Goal: Task Accomplishment & Management: Manage account settings

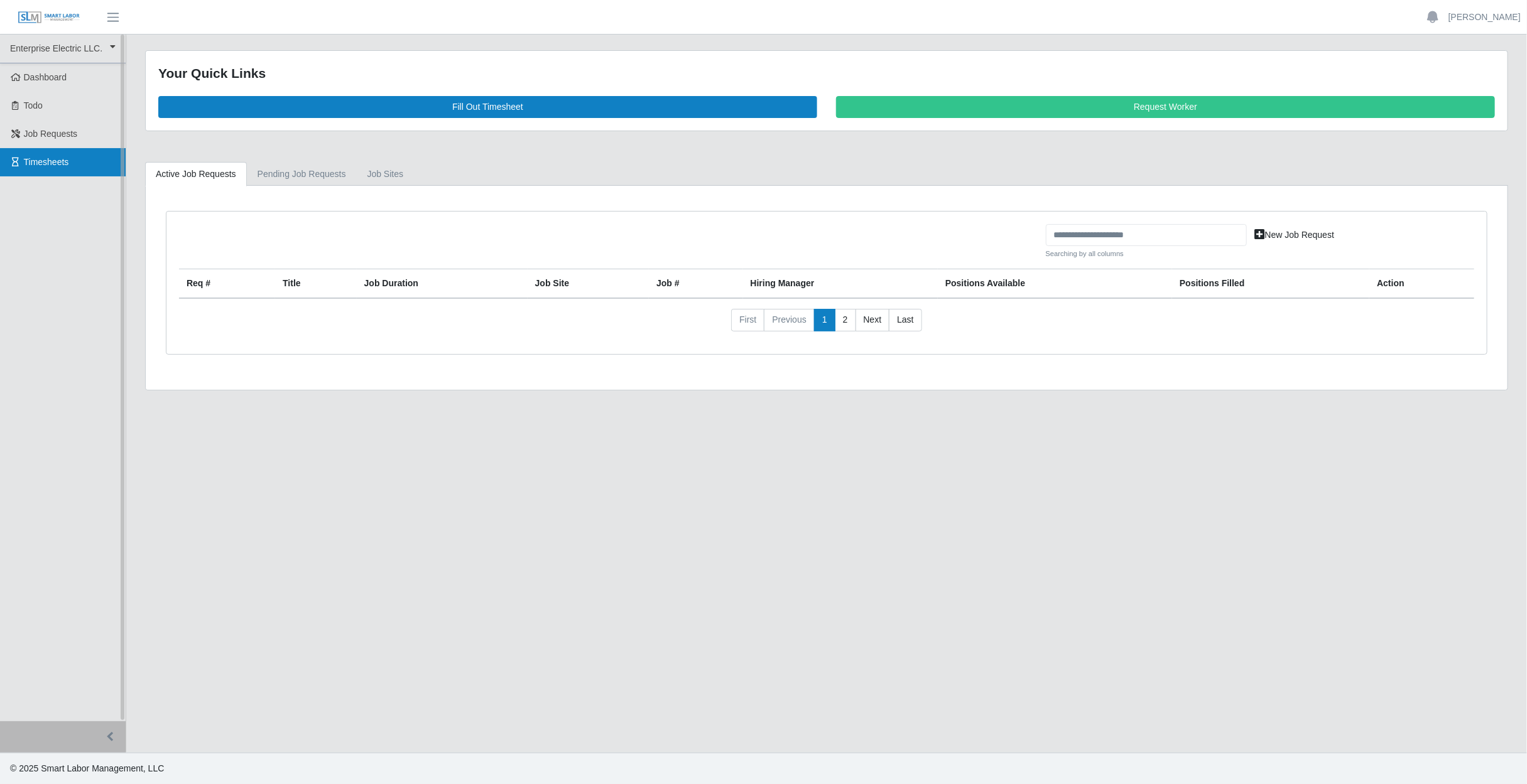
click at [37, 157] on span "Timesheets" at bounding box center [46, 162] width 45 height 10
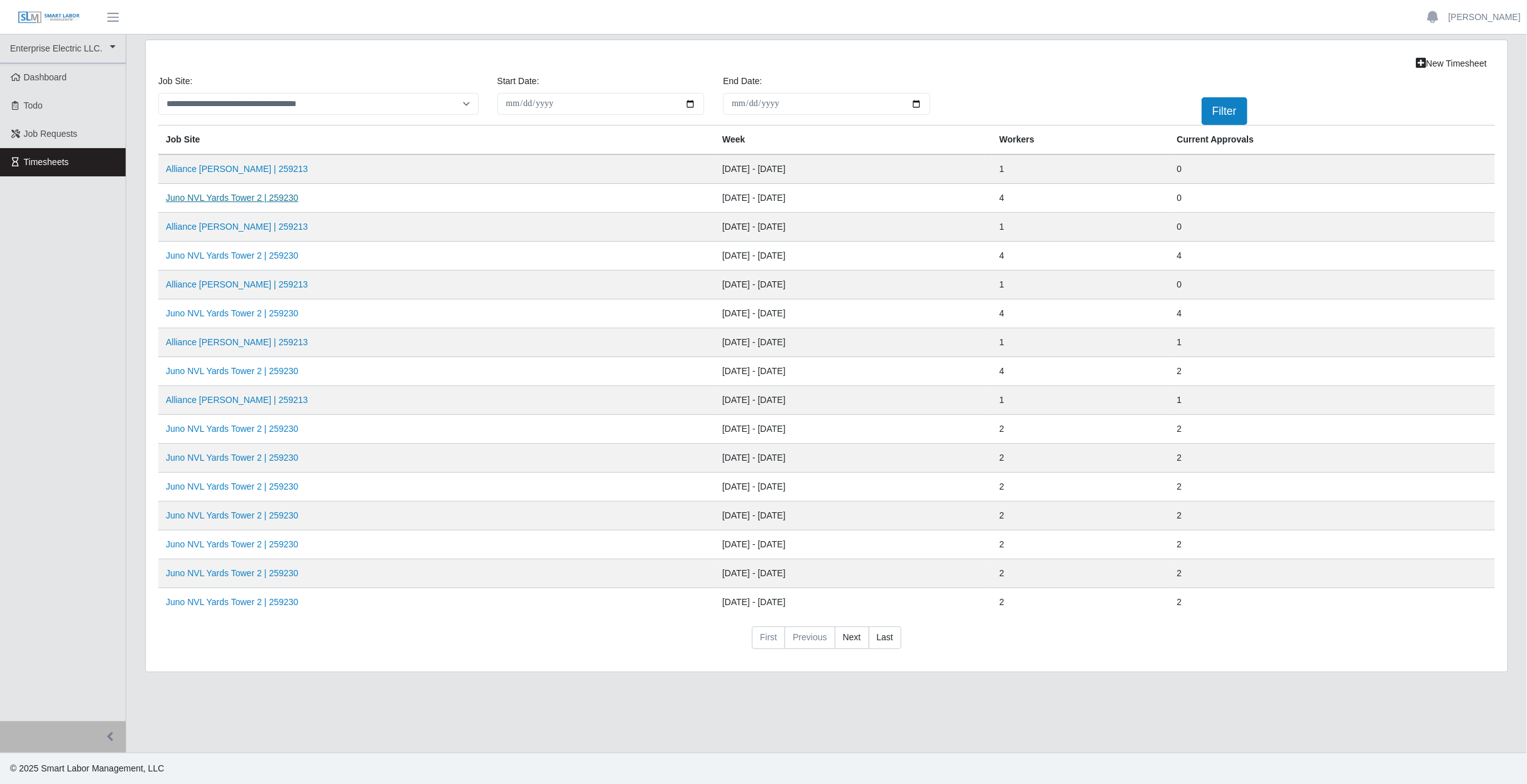
click at [221, 195] on link "Juno NVL Yards Tower 2 | 259230" at bounding box center [232, 197] width 133 height 10
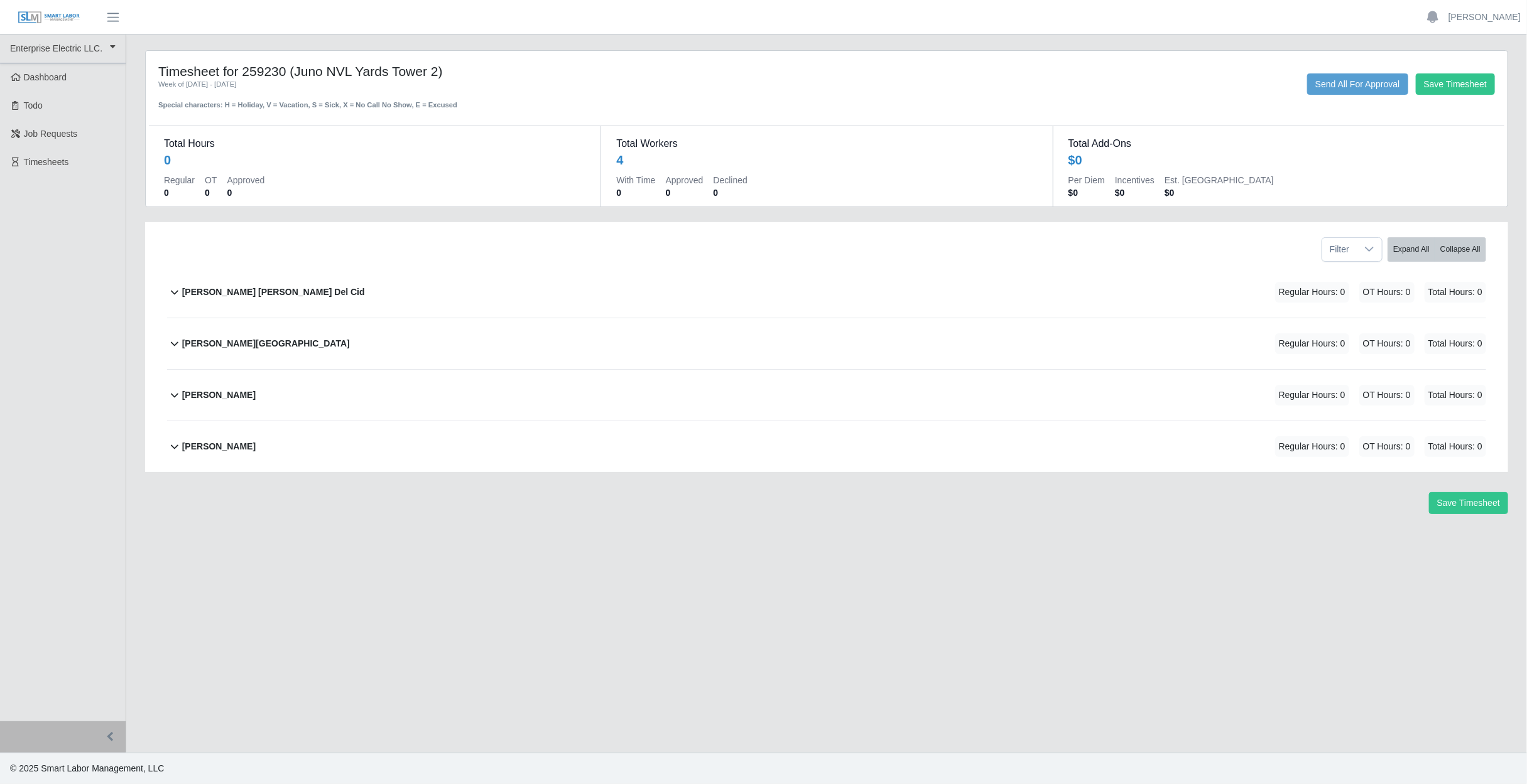
click at [304, 289] on div "Deisy Marinela Del Cid Regular Hours: 0 OT Hours: 0 Total Hours: 0" at bounding box center [834, 292] width 1304 height 51
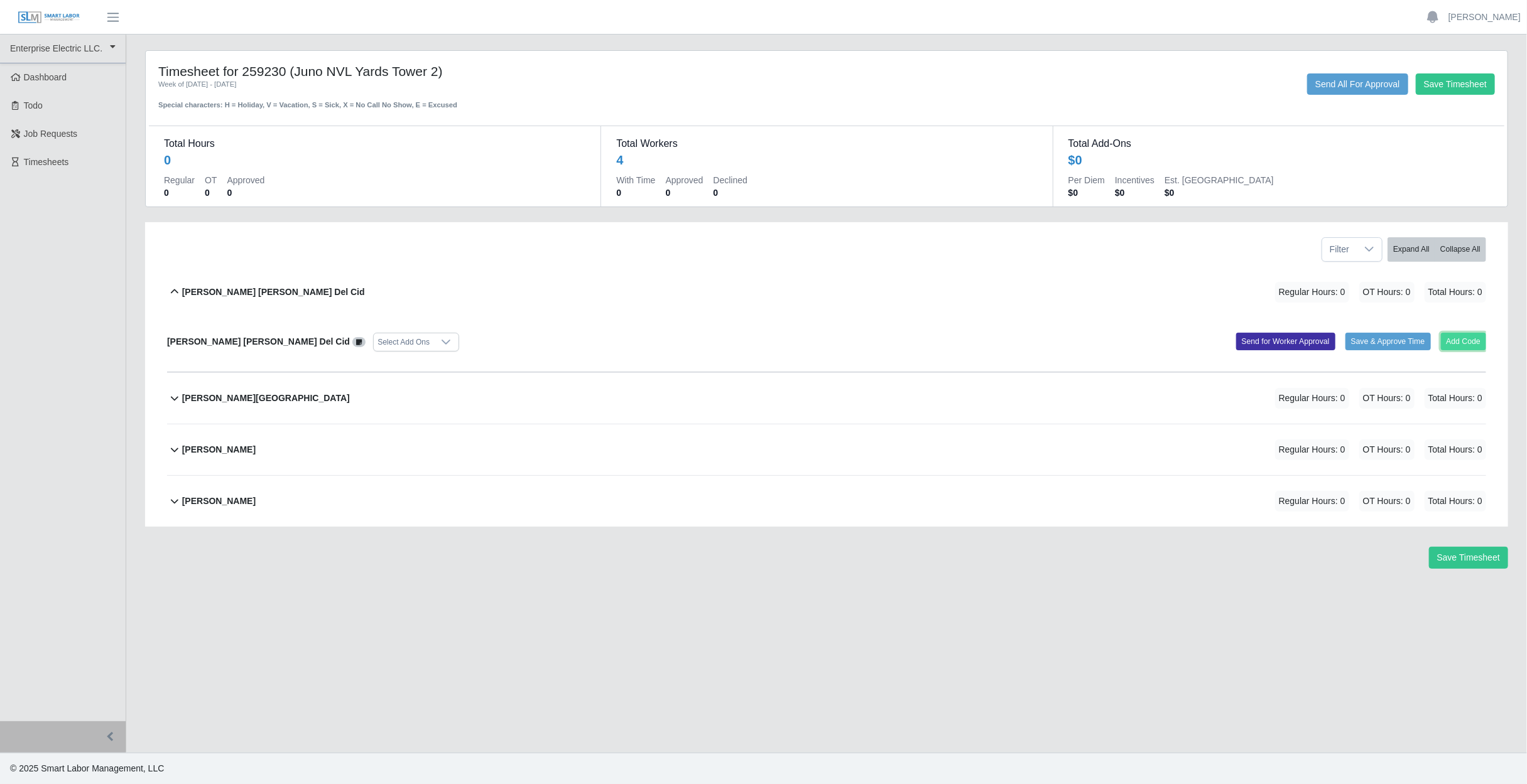
click at [1455, 337] on button "Add Code" at bounding box center [1464, 342] width 46 height 17
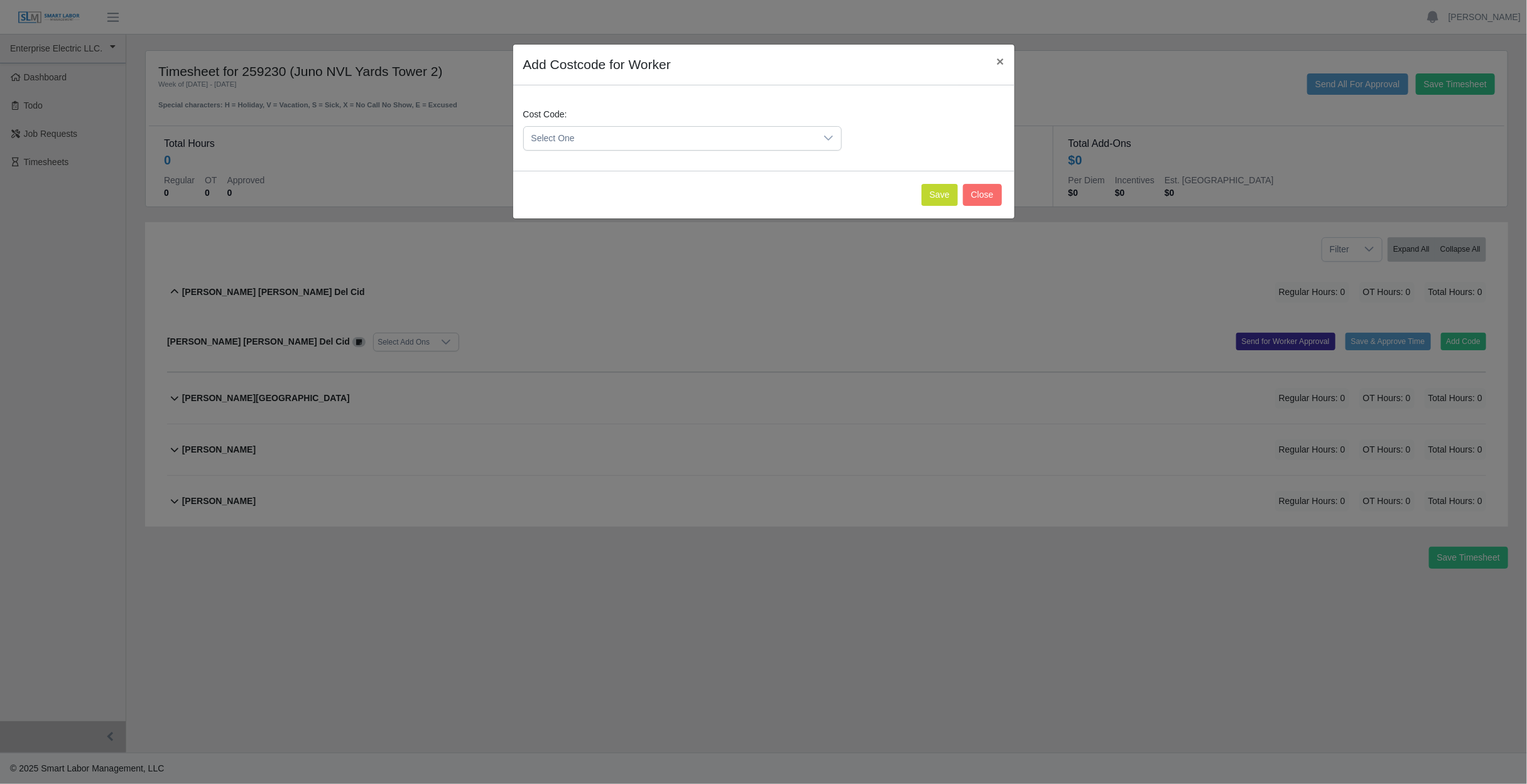
click at [647, 140] on span "Select One" at bounding box center [670, 138] width 292 height 23
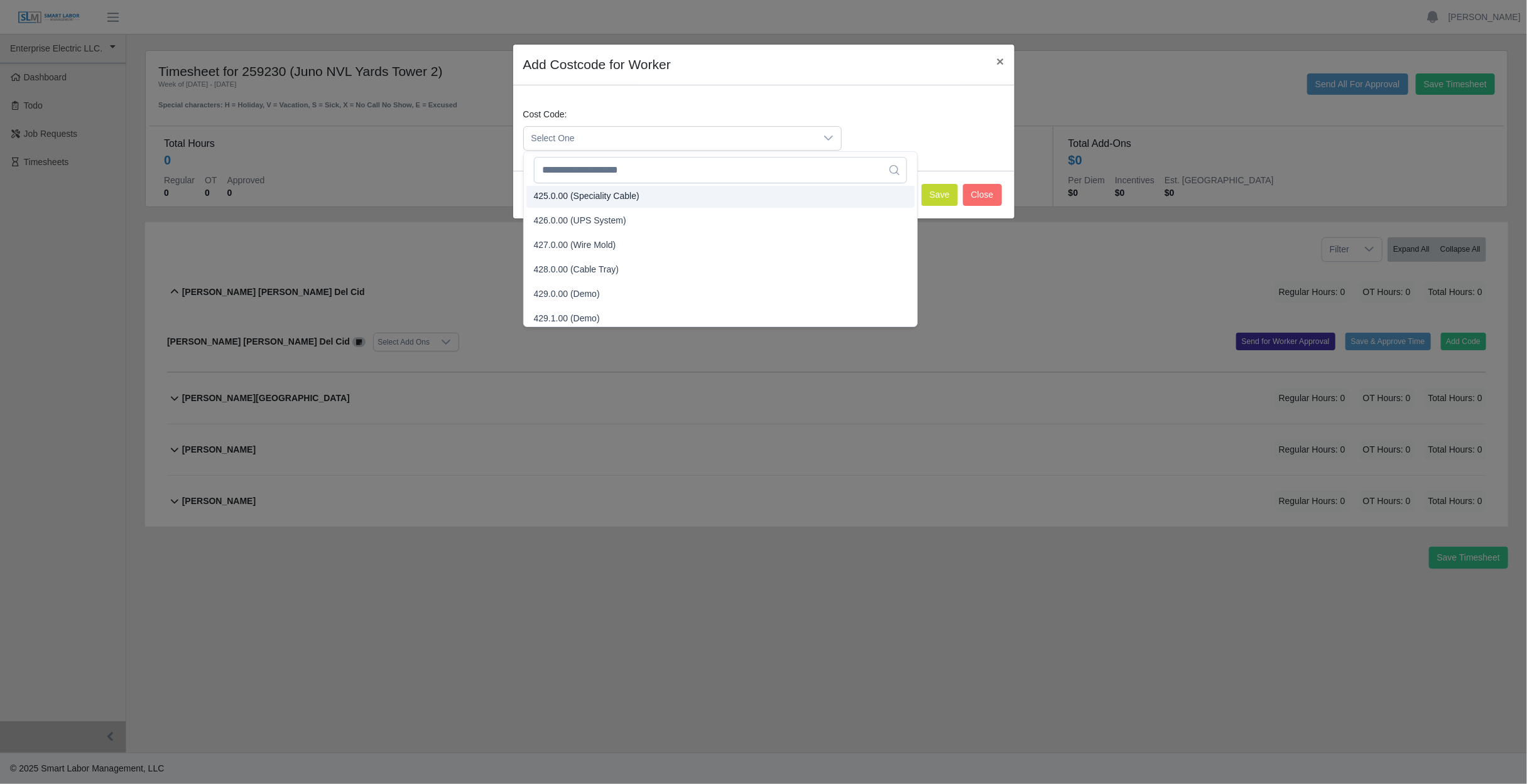
scroll to position [1128, 0]
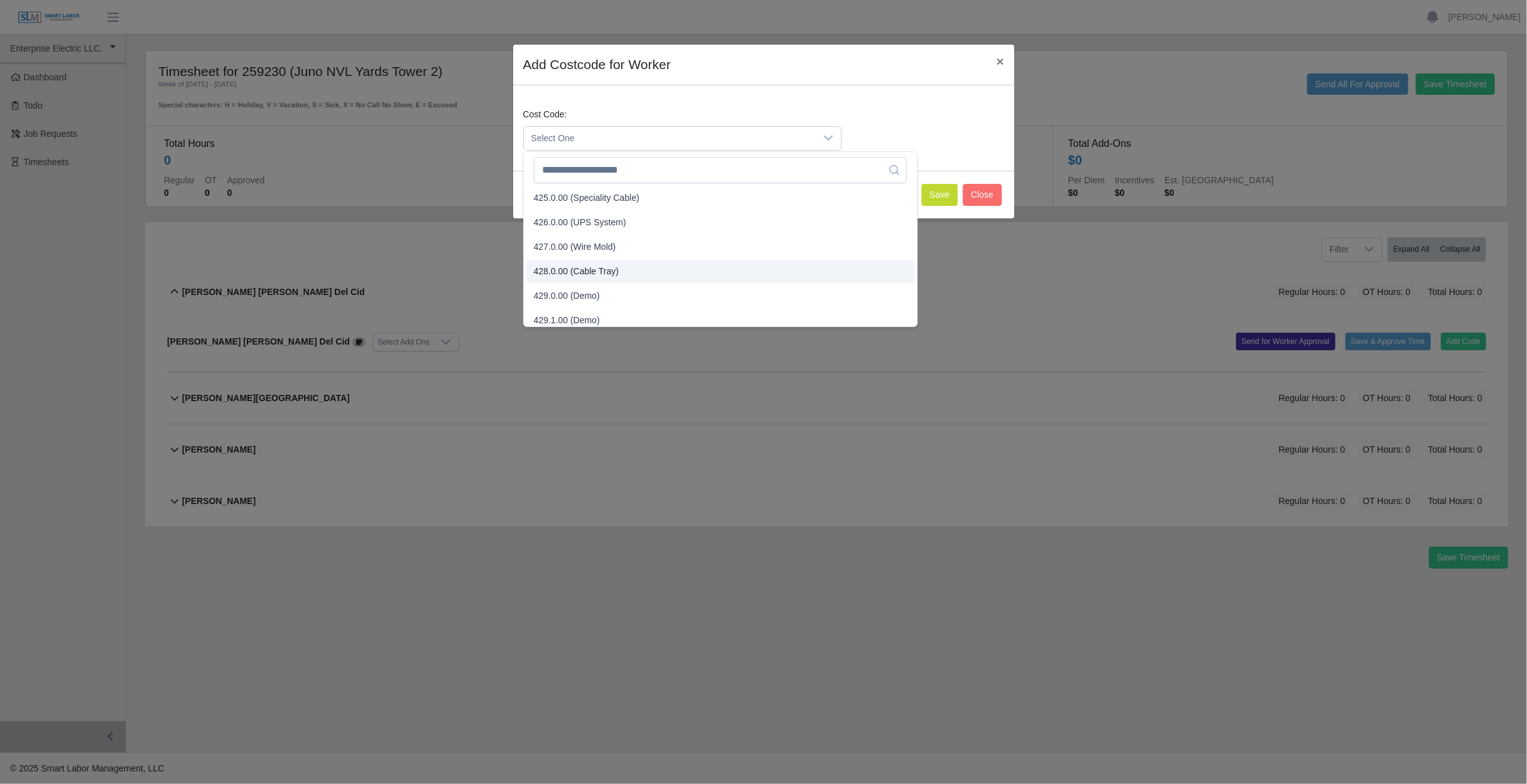
click at [603, 263] on li "428.0.00 (Cable Tray)" at bounding box center [720, 272] width 388 height 23
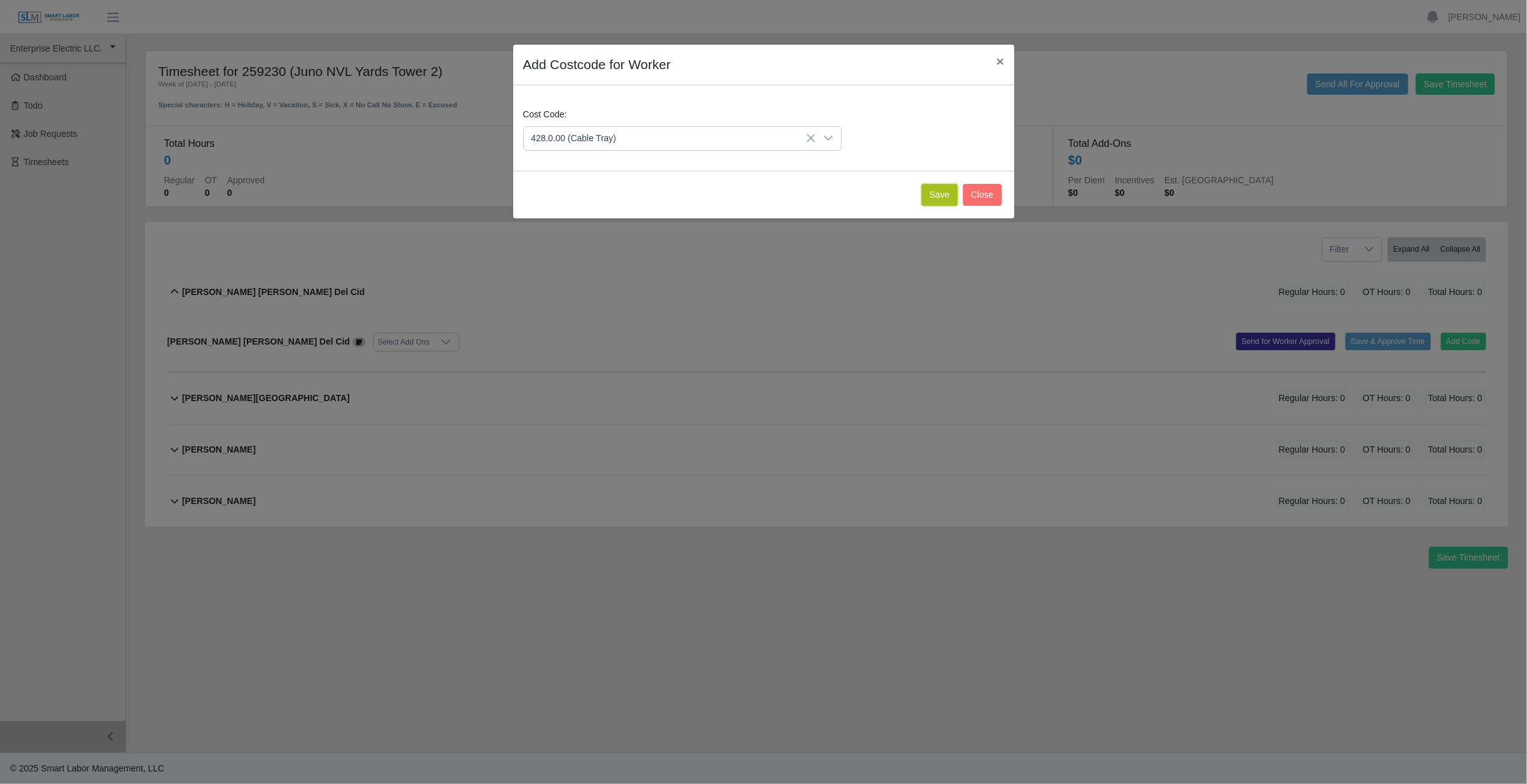
click at [942, 200] on button "Save" at bounding box center [939, 195] width 37 height 22
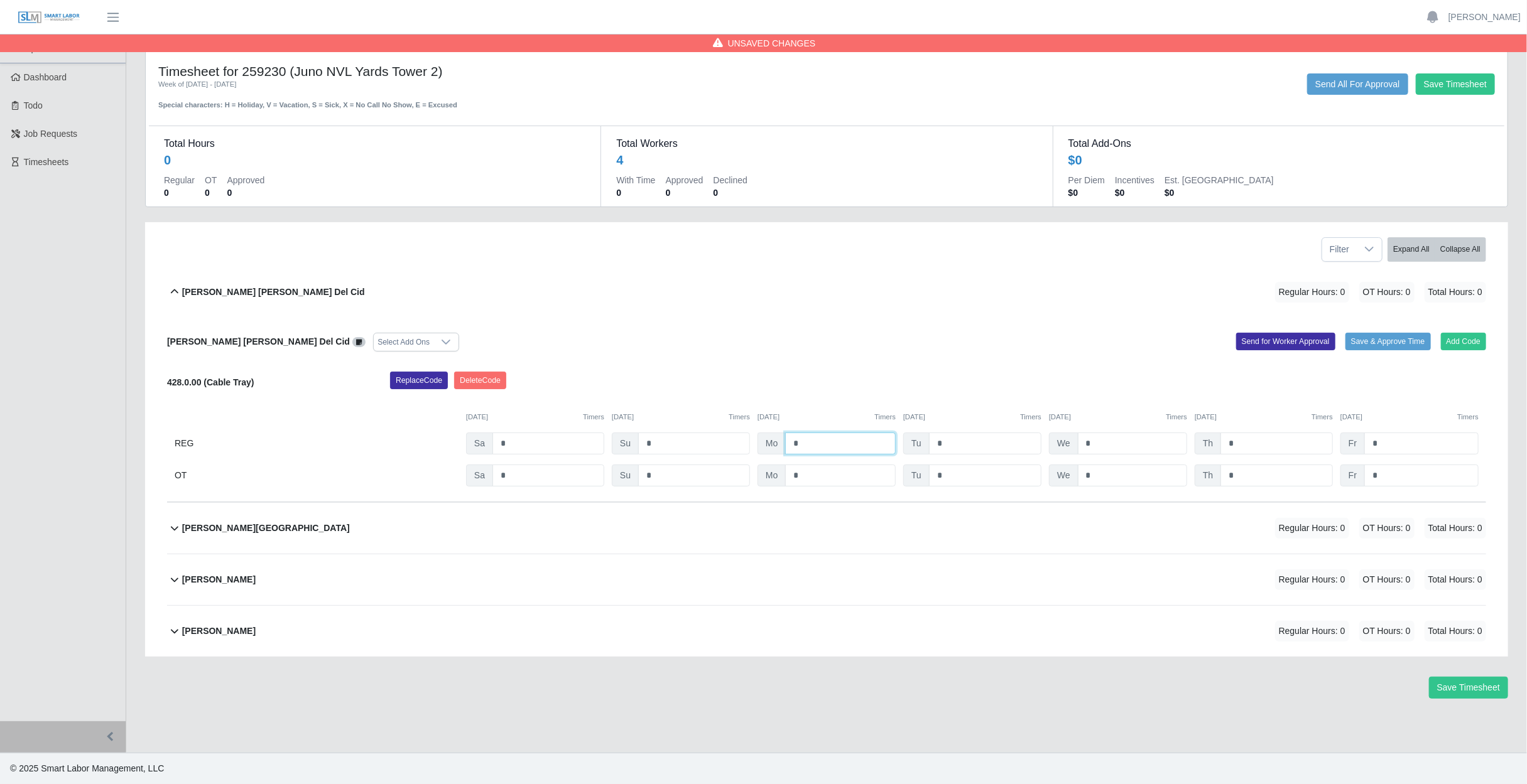
click at [851, 442] on input "*" at bounding box center [840, 443] width 110 height 22
type input "*"
drag, startPoint x: 968, startPoint y: 452, endPoint x: 973, endPoint y: 445, distance: 8.6
click at [973, 446] on input "*" at bounding box center [985, 443] width 112 height 22
type input "*"
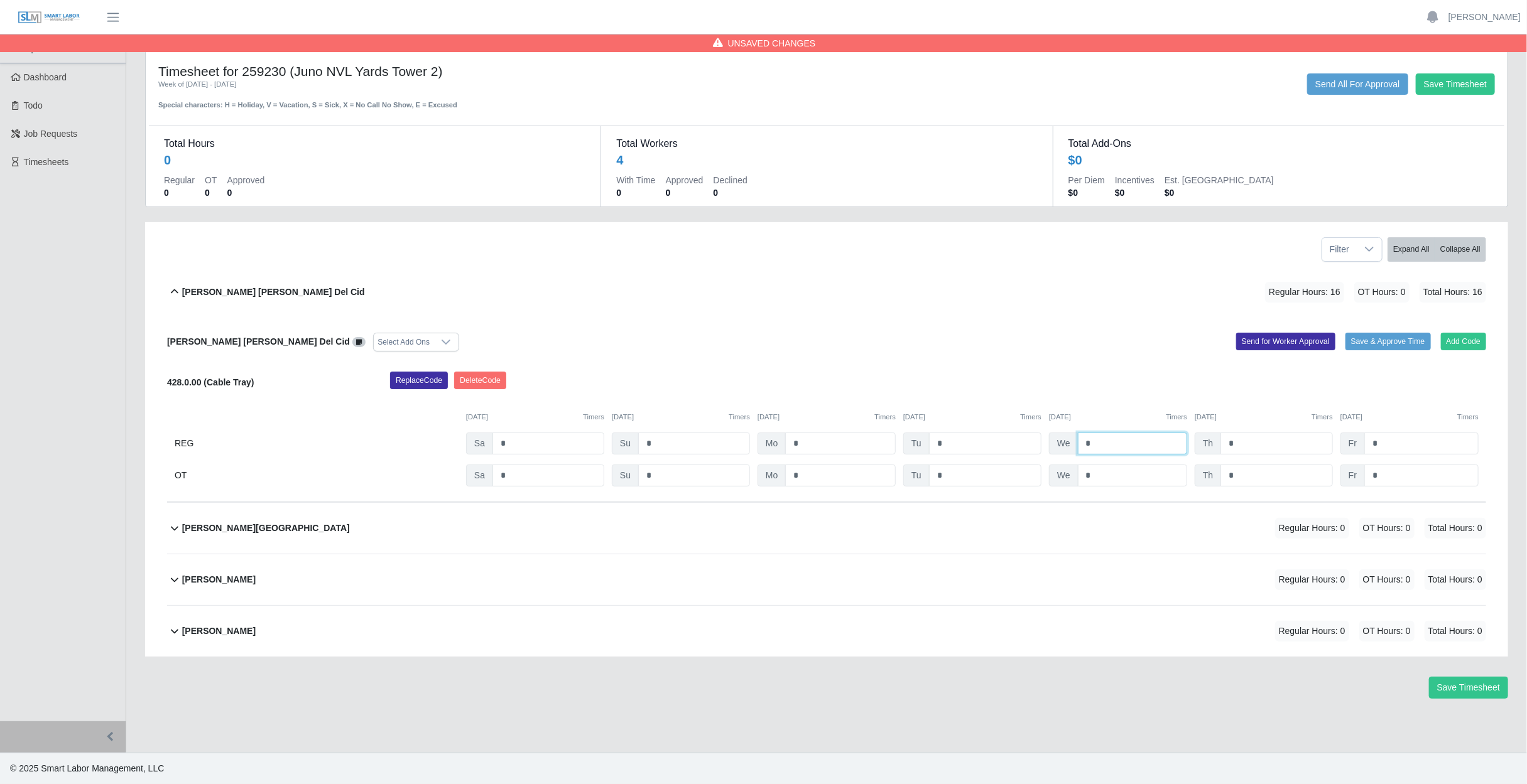
click at [1107, 447] on input "*" at bounding box center [1133, 443] width 110 height 22
type input "*"
click at [1271, 440] on input "*" at bounding box center [1277, 443] width 112 height 22
type input "*"
click at [1418, 441] on input "*" at bounding box center [1421, 443] width 115 height 22
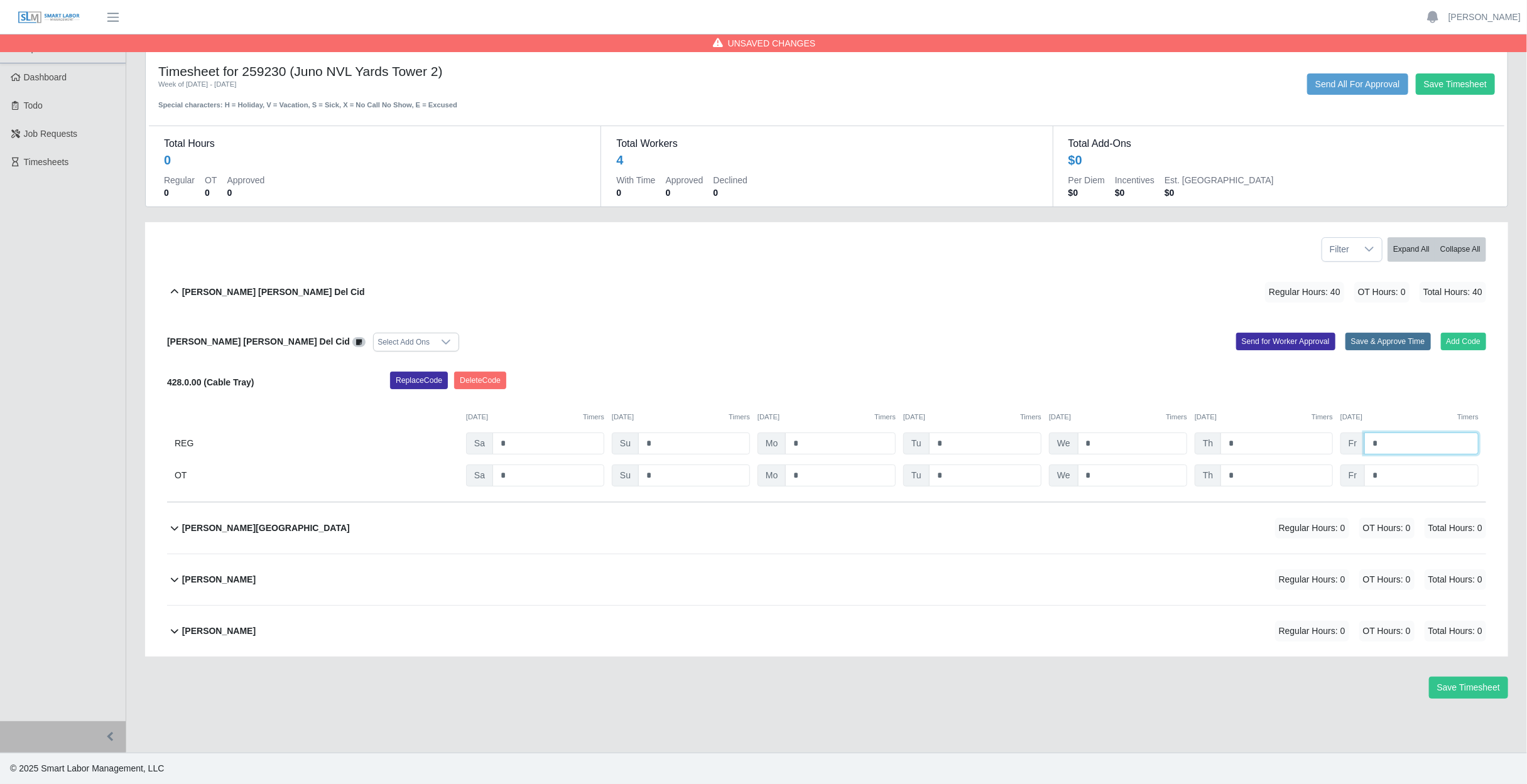
type input "*"
click at [1400, 342] on button "Save & Approve Time" at bounding box center [1388, 342] width 85 height 17
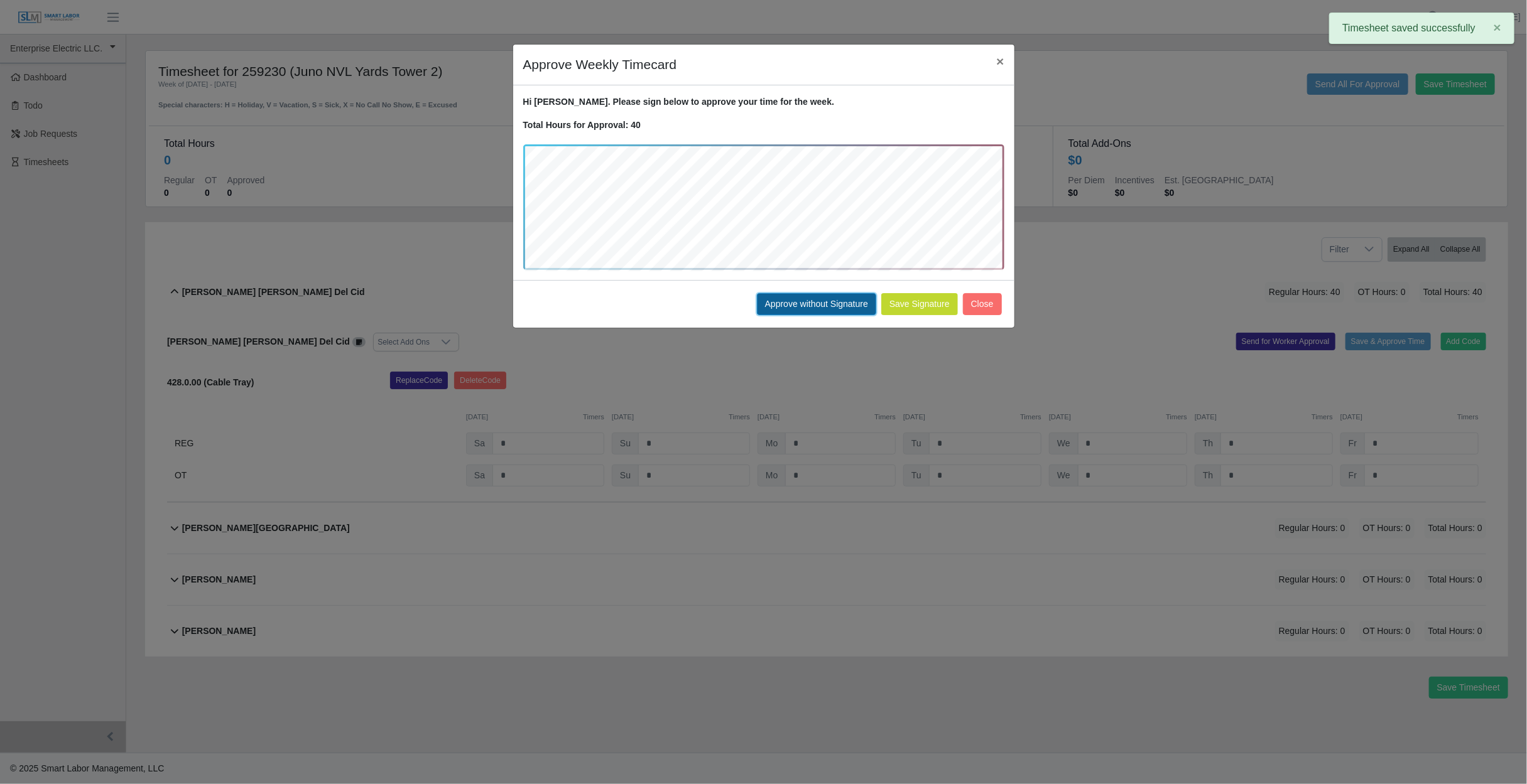
click at [789, 303] on button "Approve without Signature" at bounding box center [817, 304] width 120 height 22
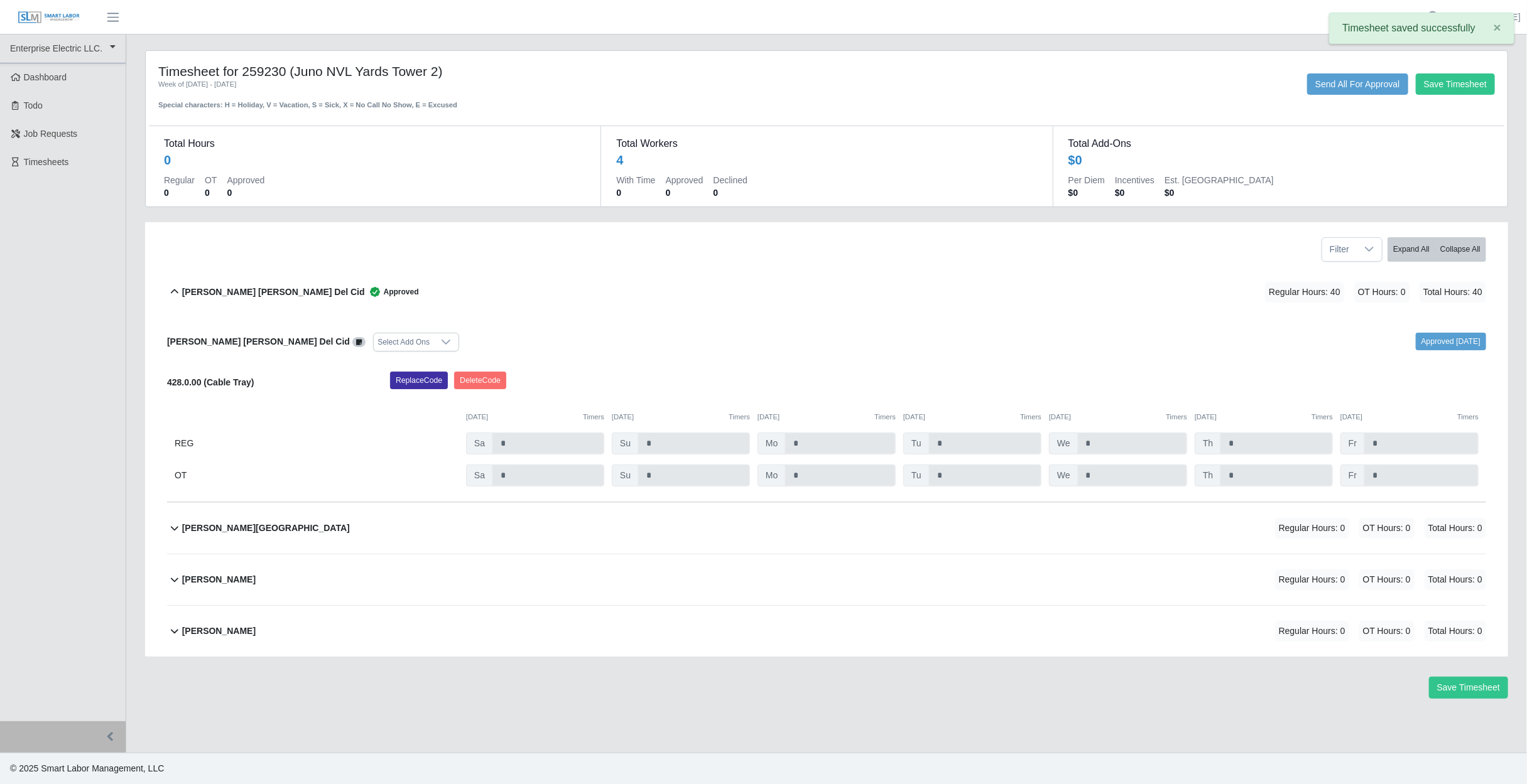
click at [445, 524] on div "Edvin U Quevedo Regular Hours: 0 OT Hours: 0 Total Hours: 0" at bounding box center [834, 528] width 1304 height 51
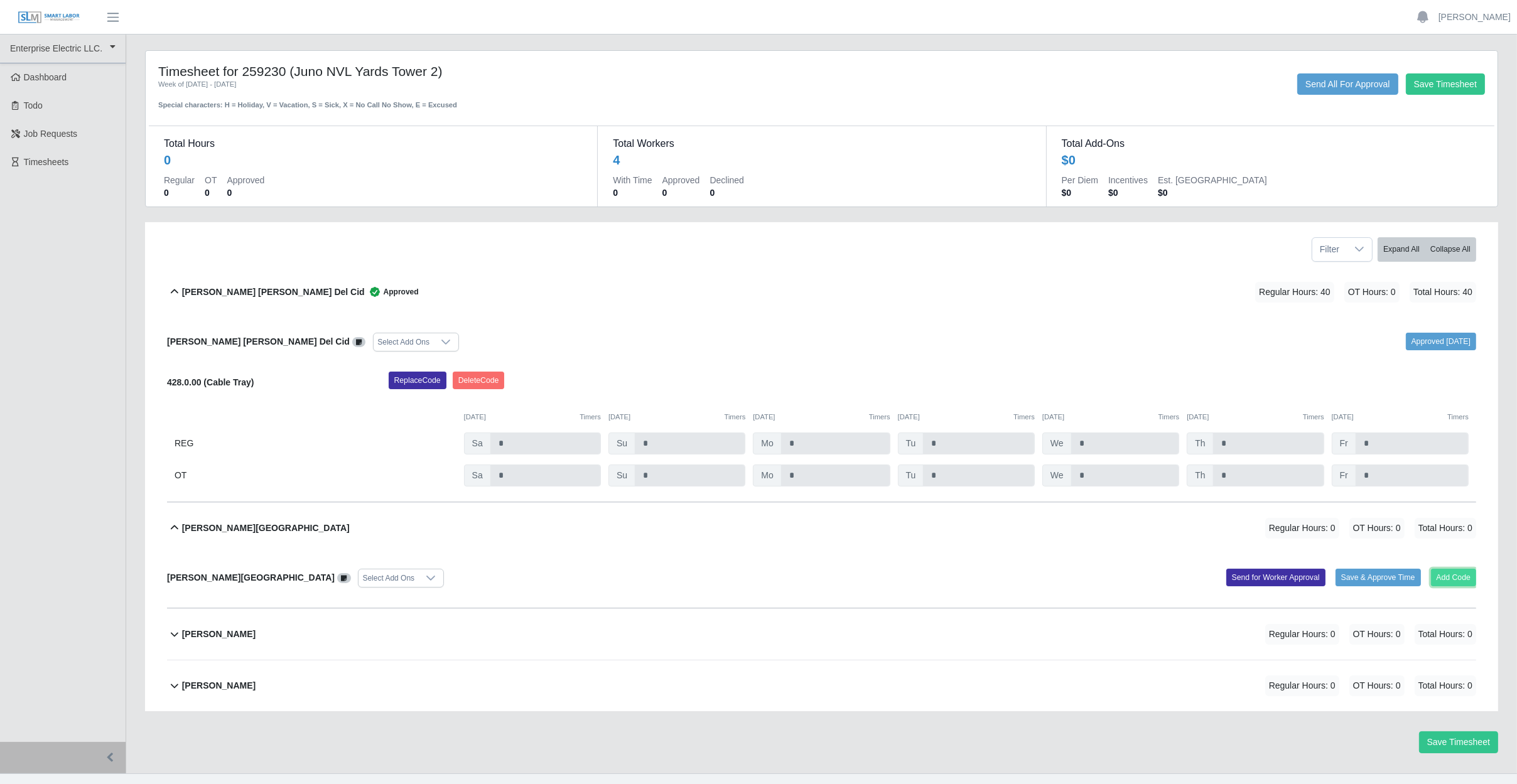
click at [1459, 572] on button "Add Code" at bounding box center [1454, 577] width 46 height 17
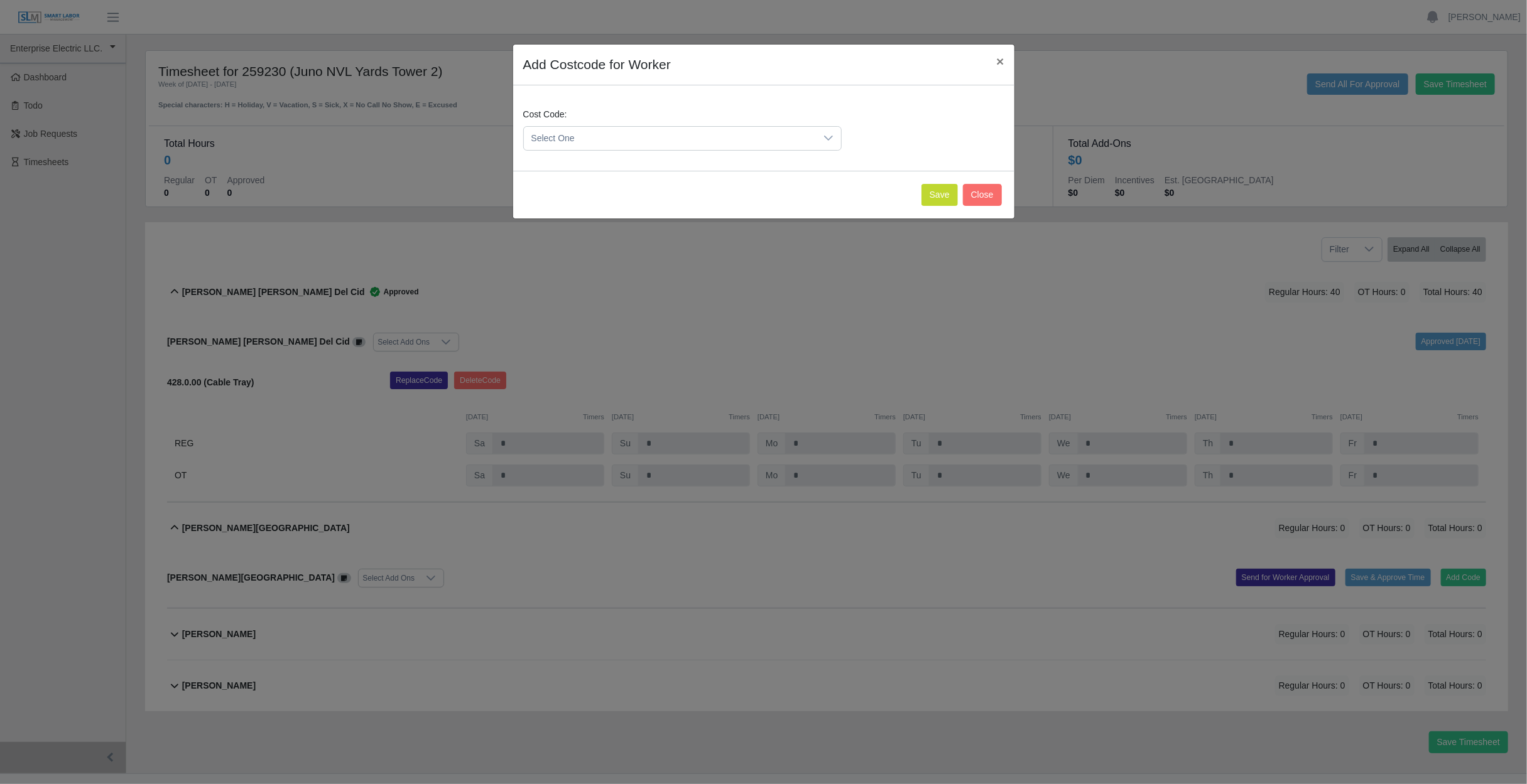
click at [568, 134] on span "Select One" at bounding box center [670, 138] width 292 height 23
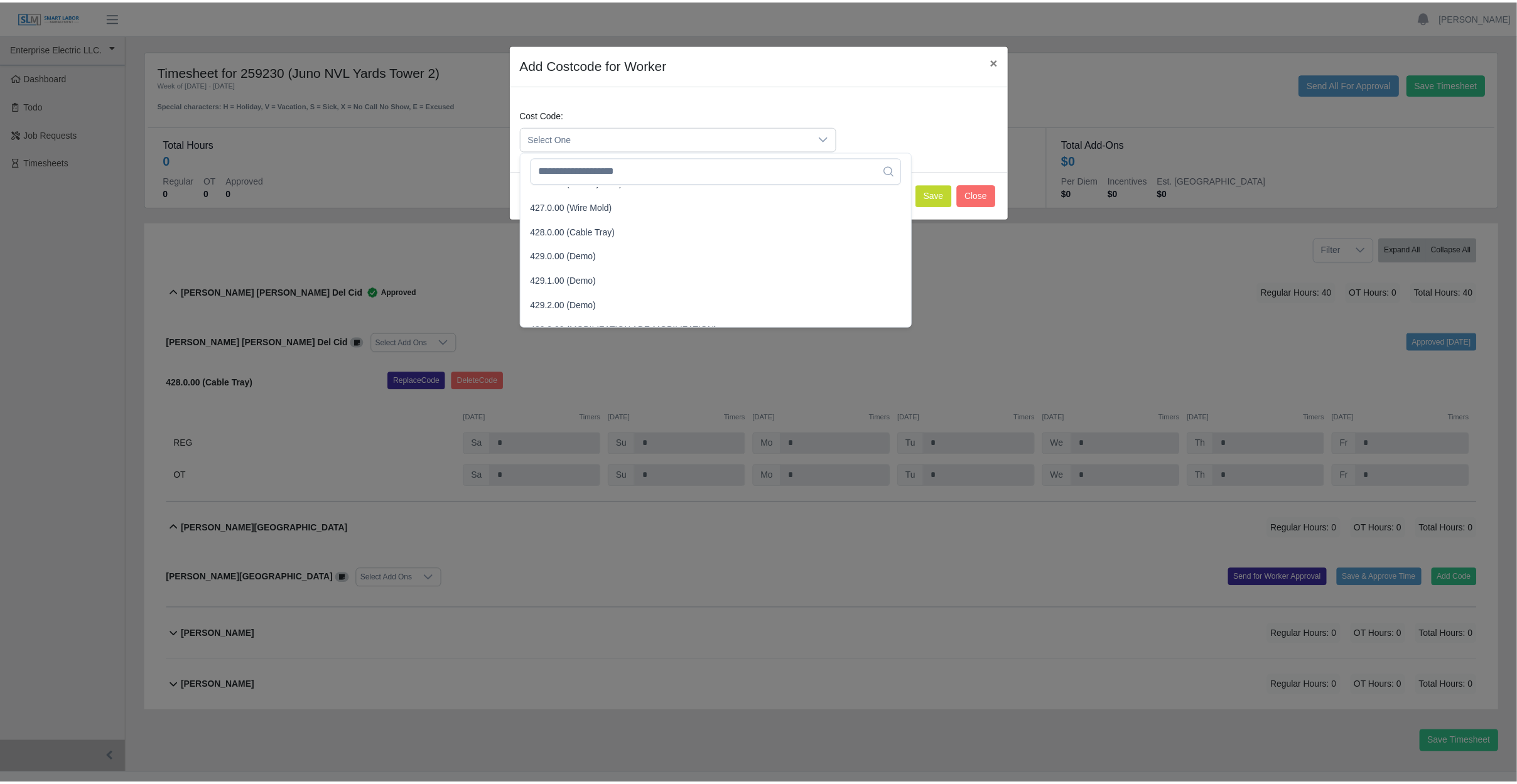
scroll to position [1193, 0]
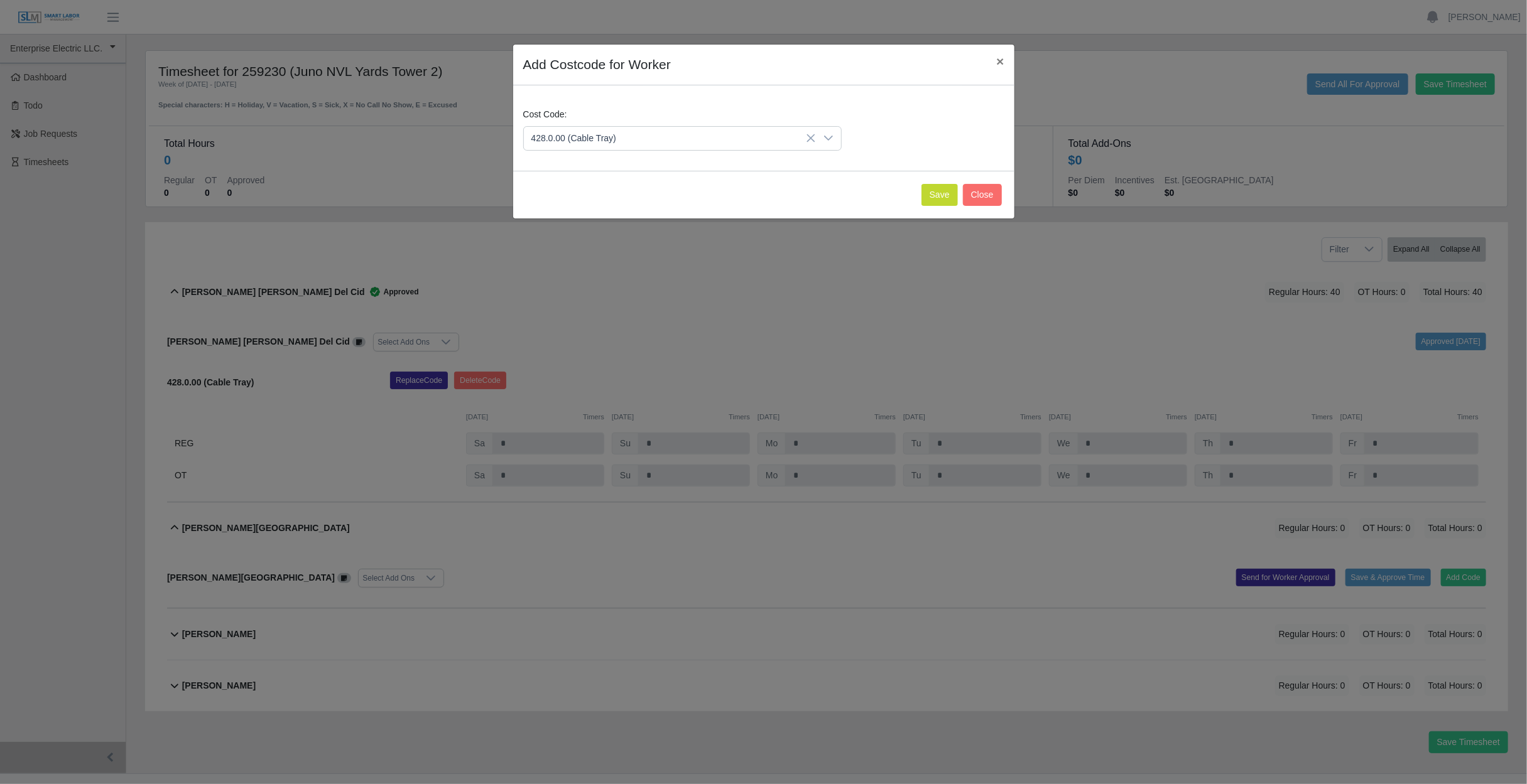
click at [570, 207] on span "428.0.00 (Cable Tray)" at bounding box center [576, 207] width 85 height 13
click at [931, 192] on button "Save" at bounding box center [939, 195] width 37 height 22
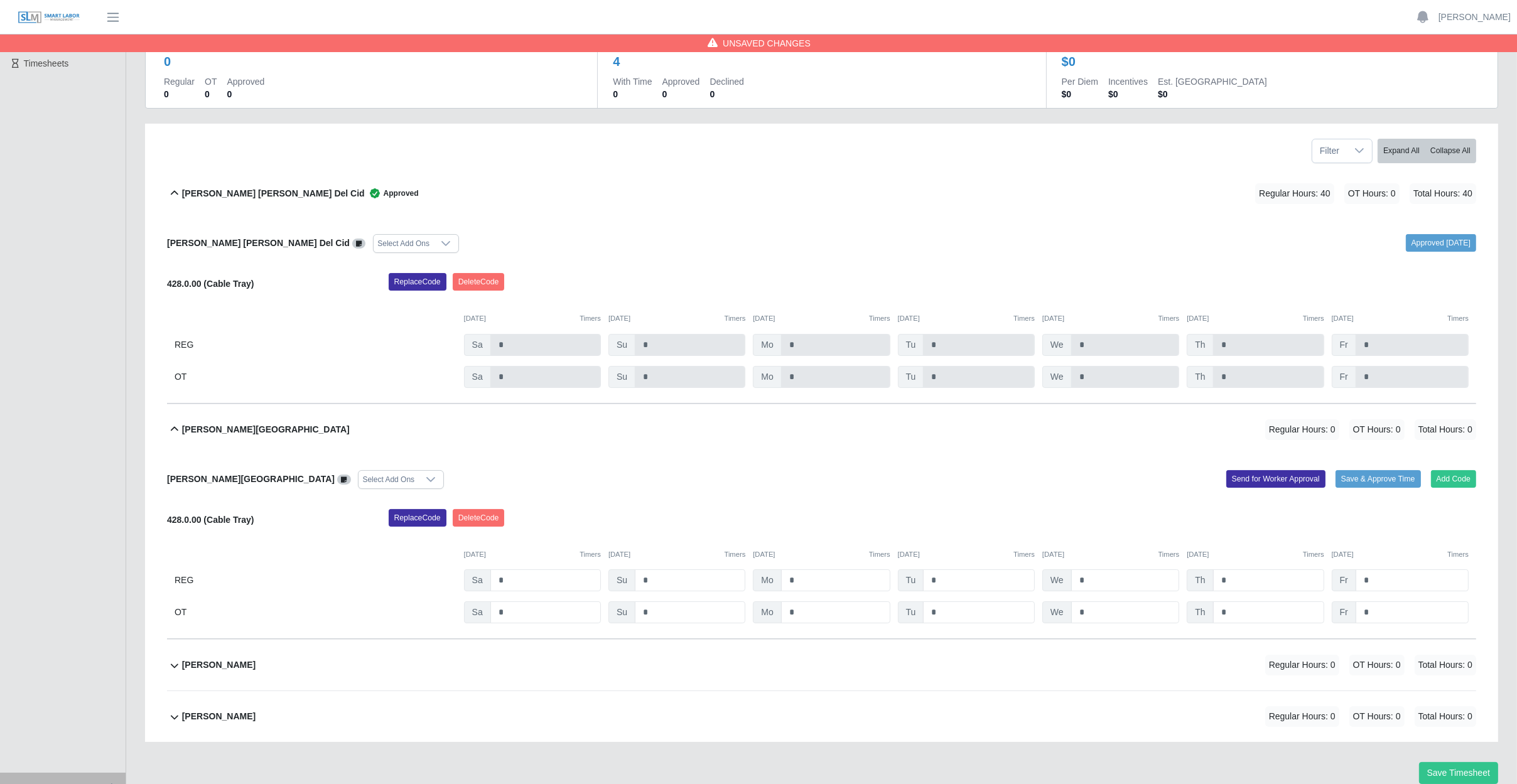
scroll to position [125, 0]
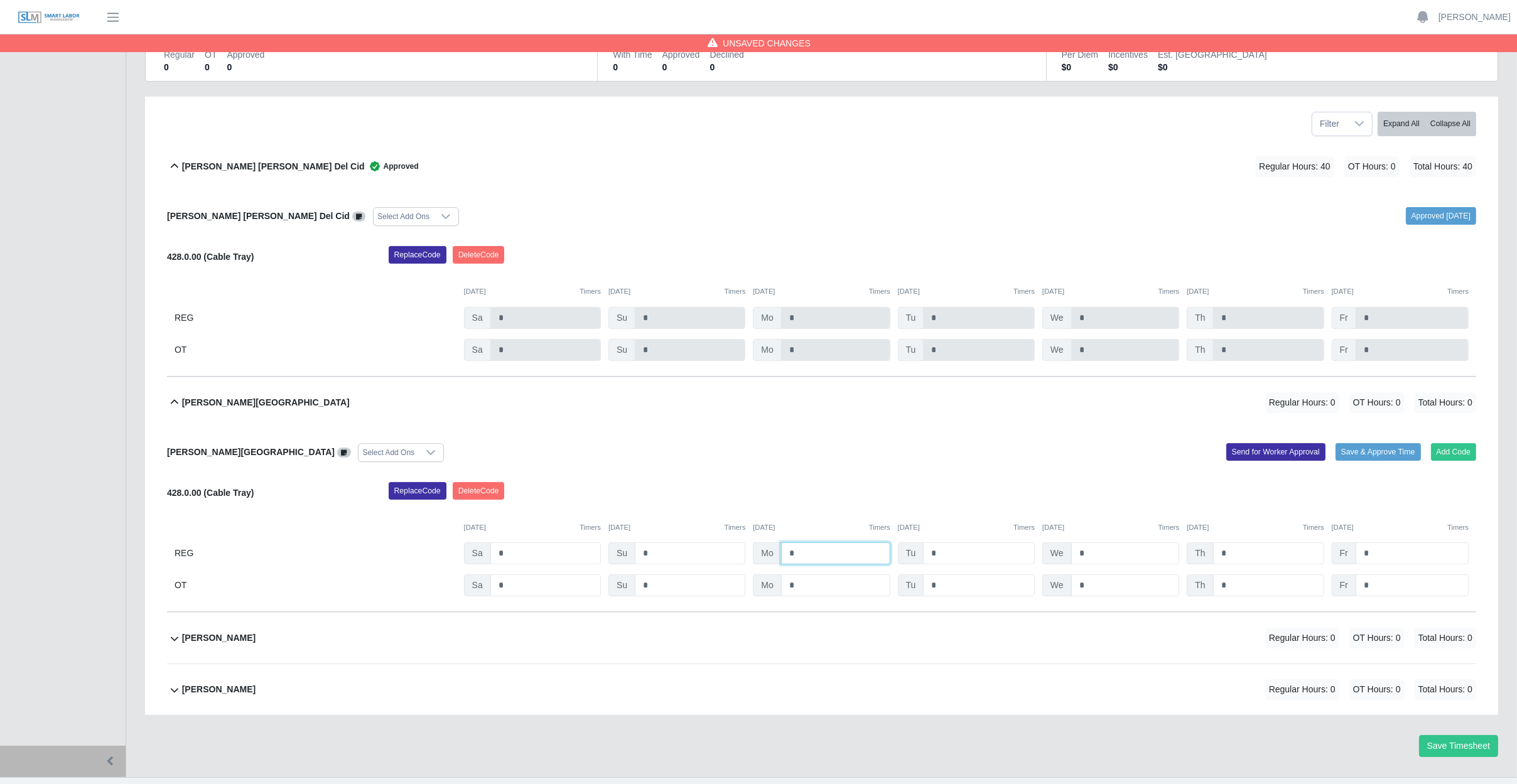
click at [824, 558] on input "*" at bounding box center [836, 553] width 110 height 22
type input "*"
click at [974, 558] on input "*" at bounding box center [979, 553] width 112 height 22
type input "*"
click at [1123, 548] on input "*" at bounding box center [1125, 553] width 109 height 22
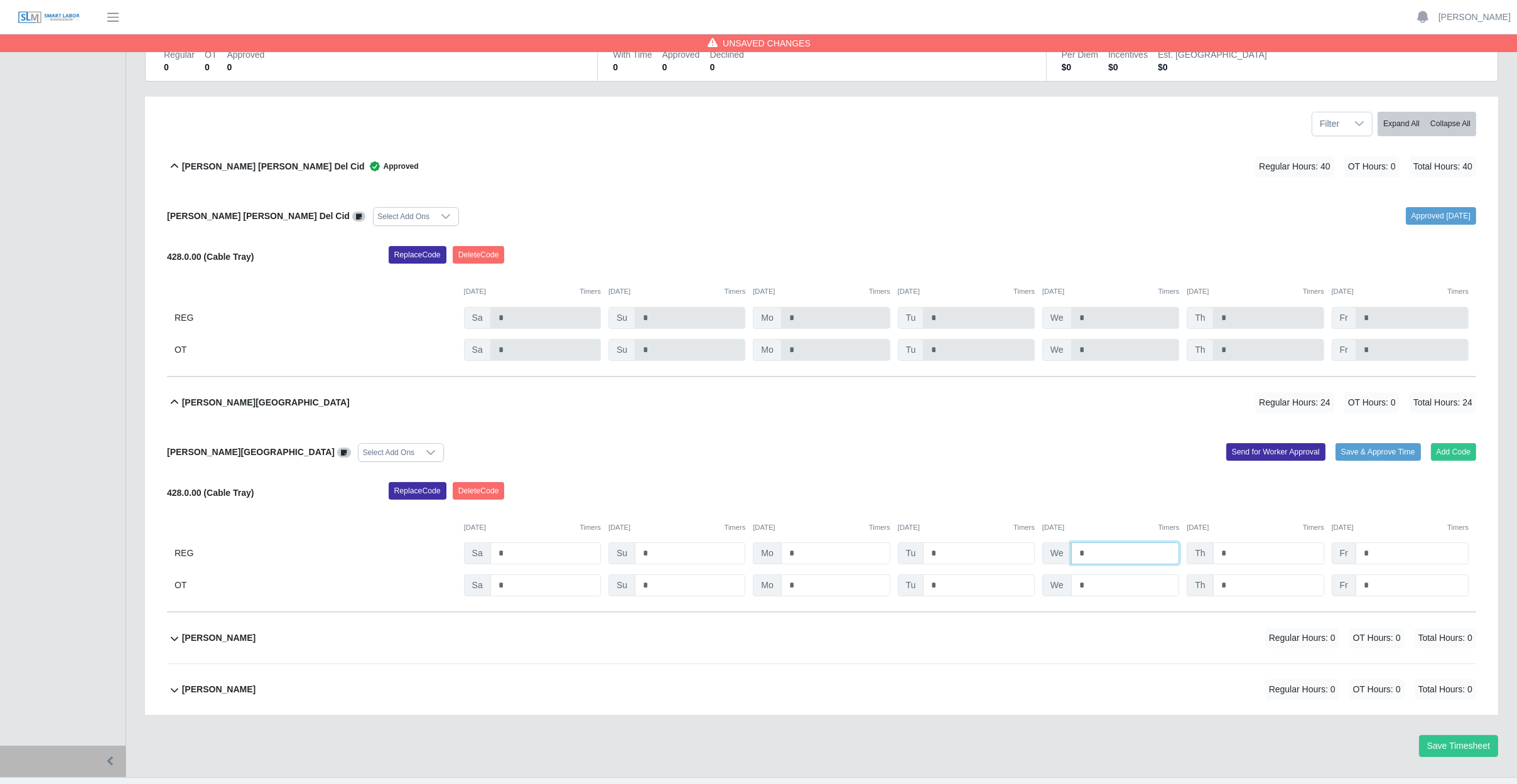
type input "*"
click at [1258, 548] on input "*" at bounding box center [1268, 553] width 111 height 22
type input "*"
click at [1391, 553] on input "*" at bounding box center [1412, 553] width 113 height 22
type input "*"
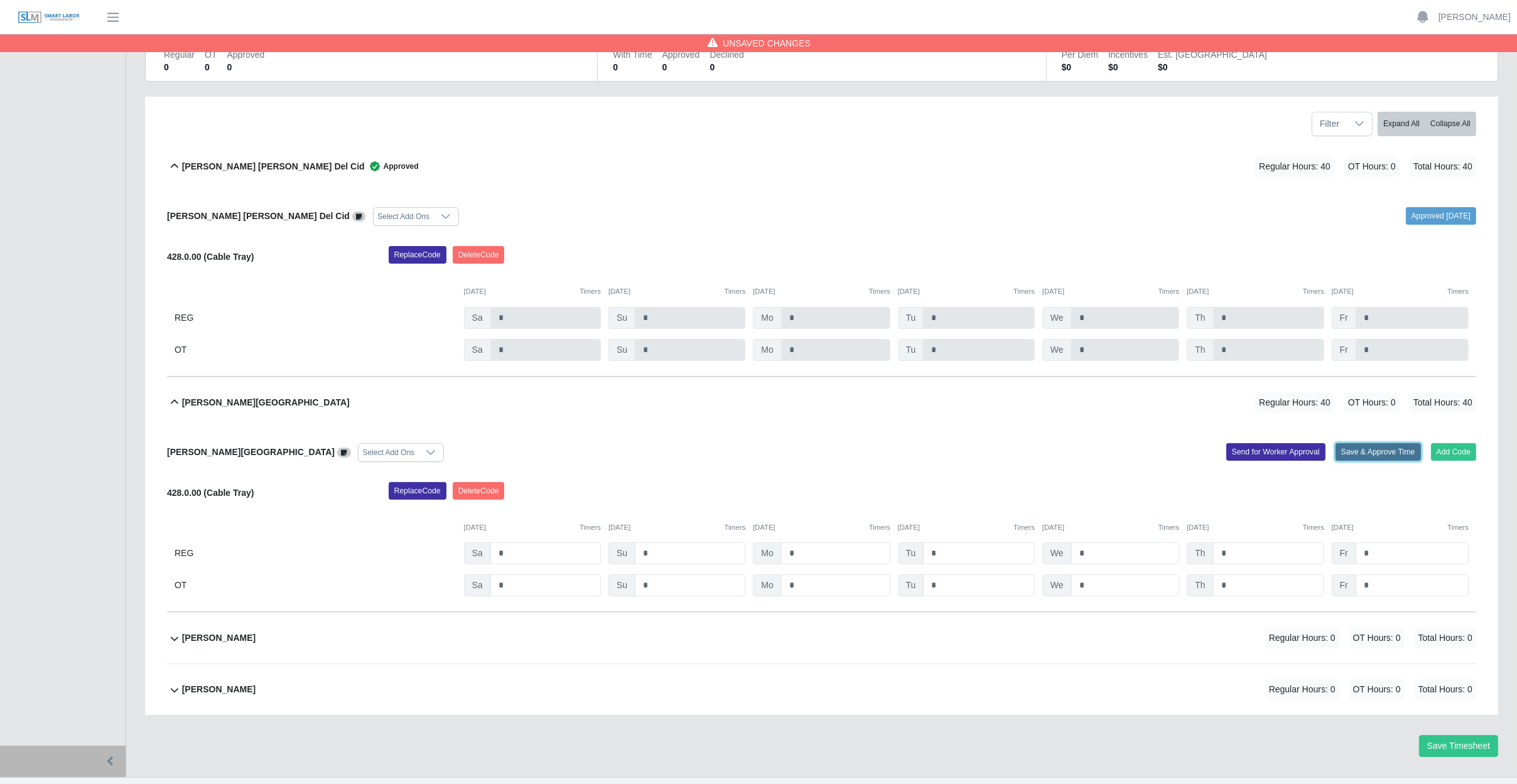
click at [1375, 453] on button "Save & Approve Time" at bounding box center [1378, 452] width 85 height 17
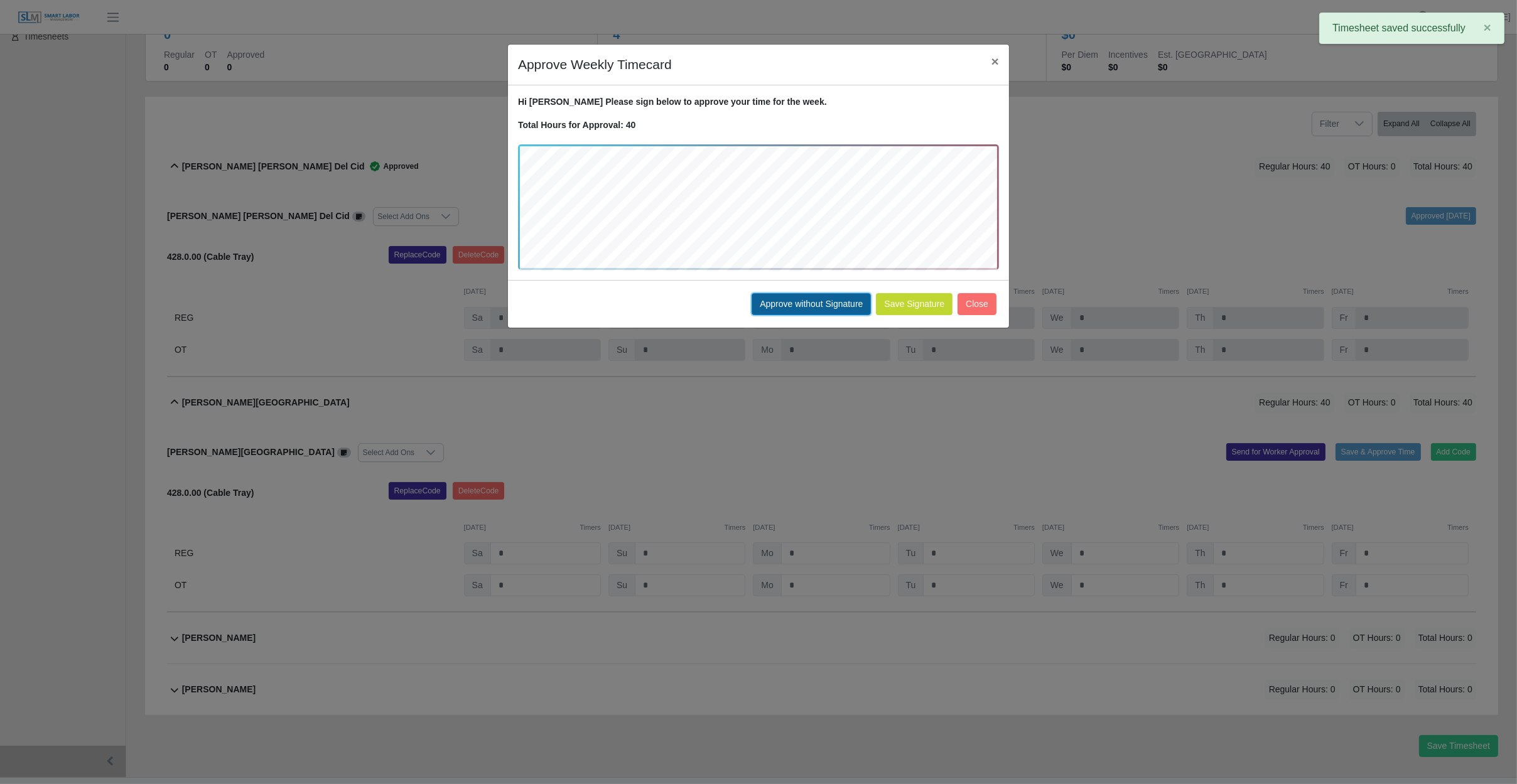
click at [809, 300] on button "Approve without Signature" at bounding box center [811, 304] width 120 height 22
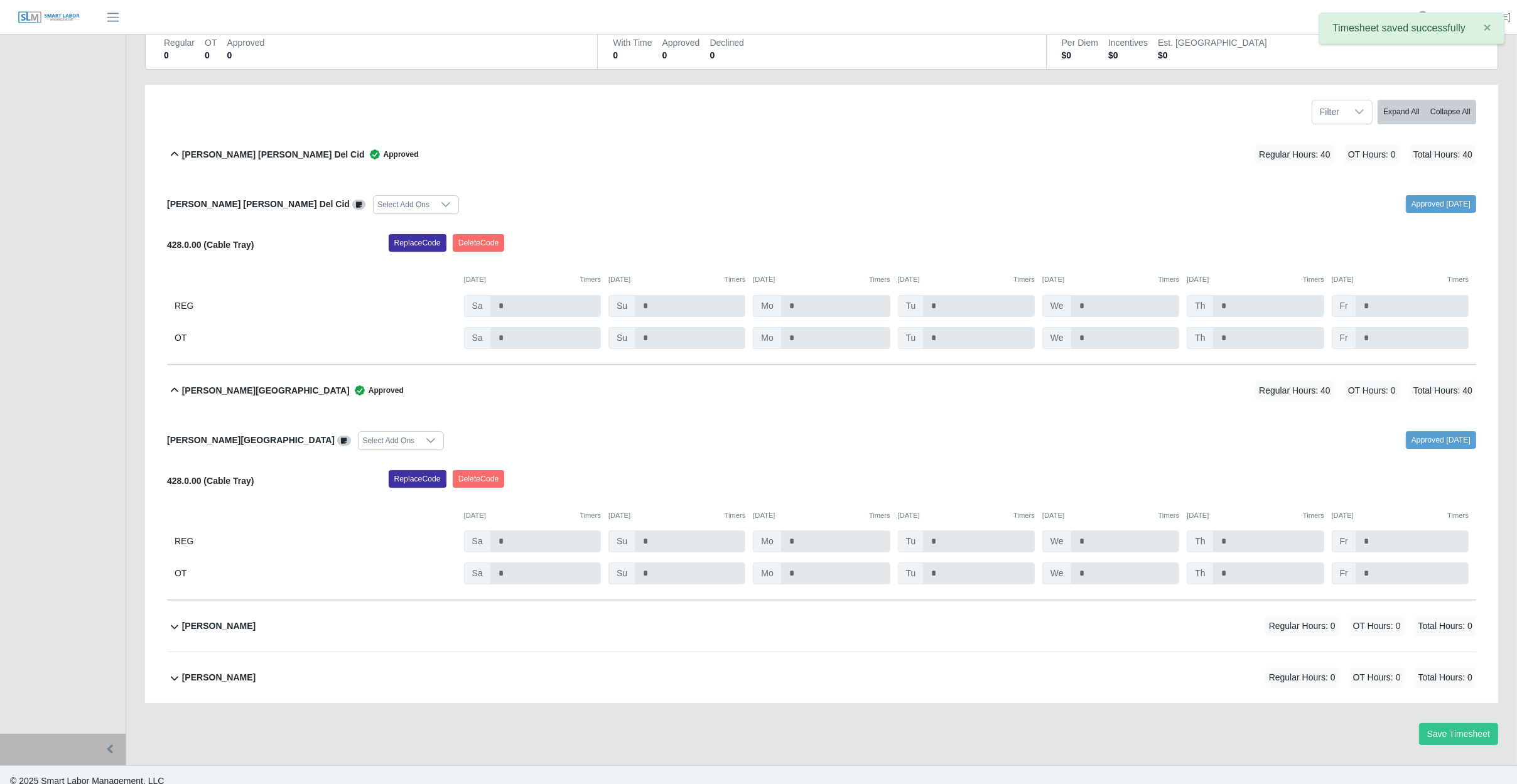
scroll to position [149, 0]
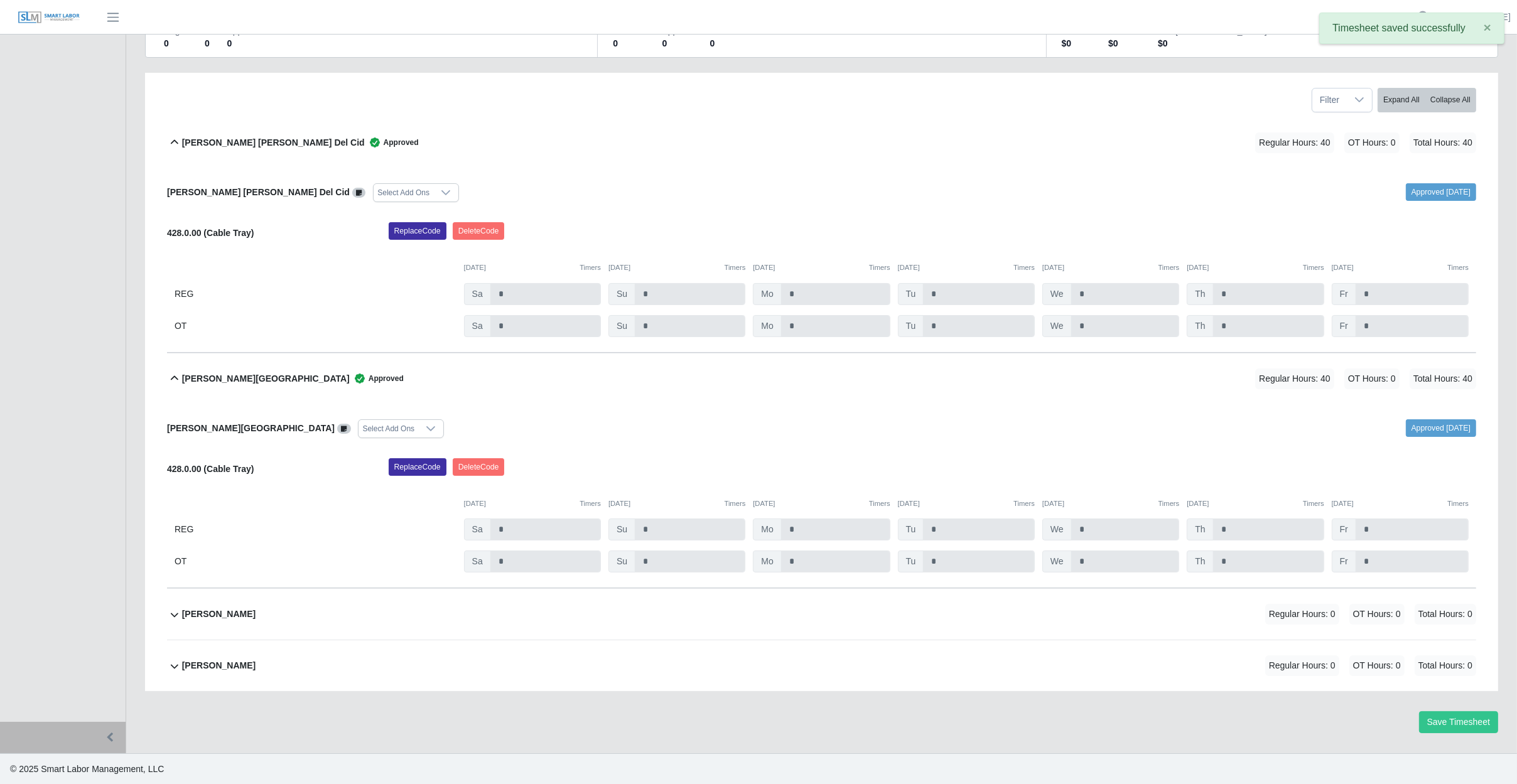
click at [561, 618] on div "Juan Jose Quevedo Regular Hours: 0 OT Hours: 0 Total Hours: 0" at bounding box center [829, 614] width 1294 height 51
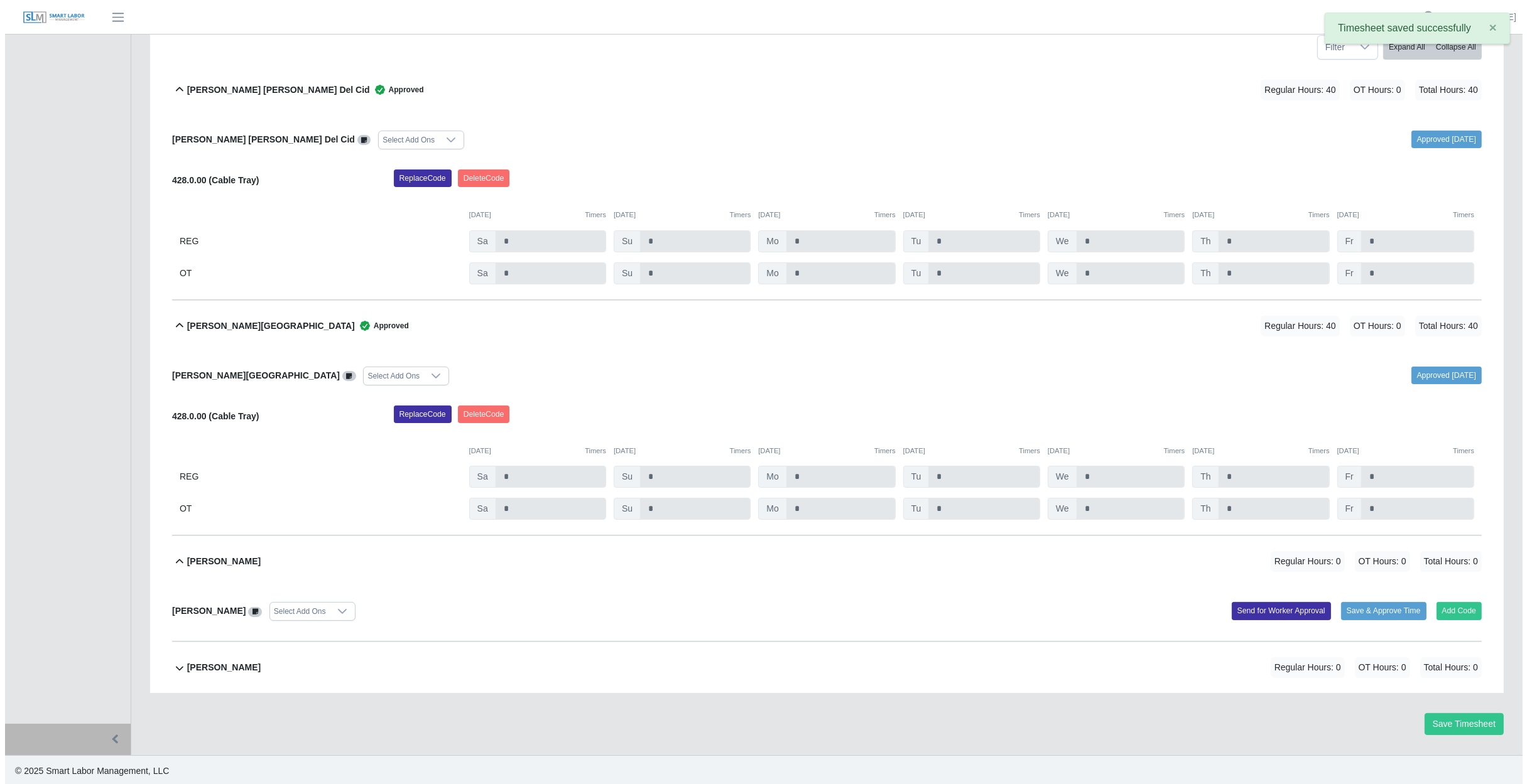
scroll to position [203, 0]
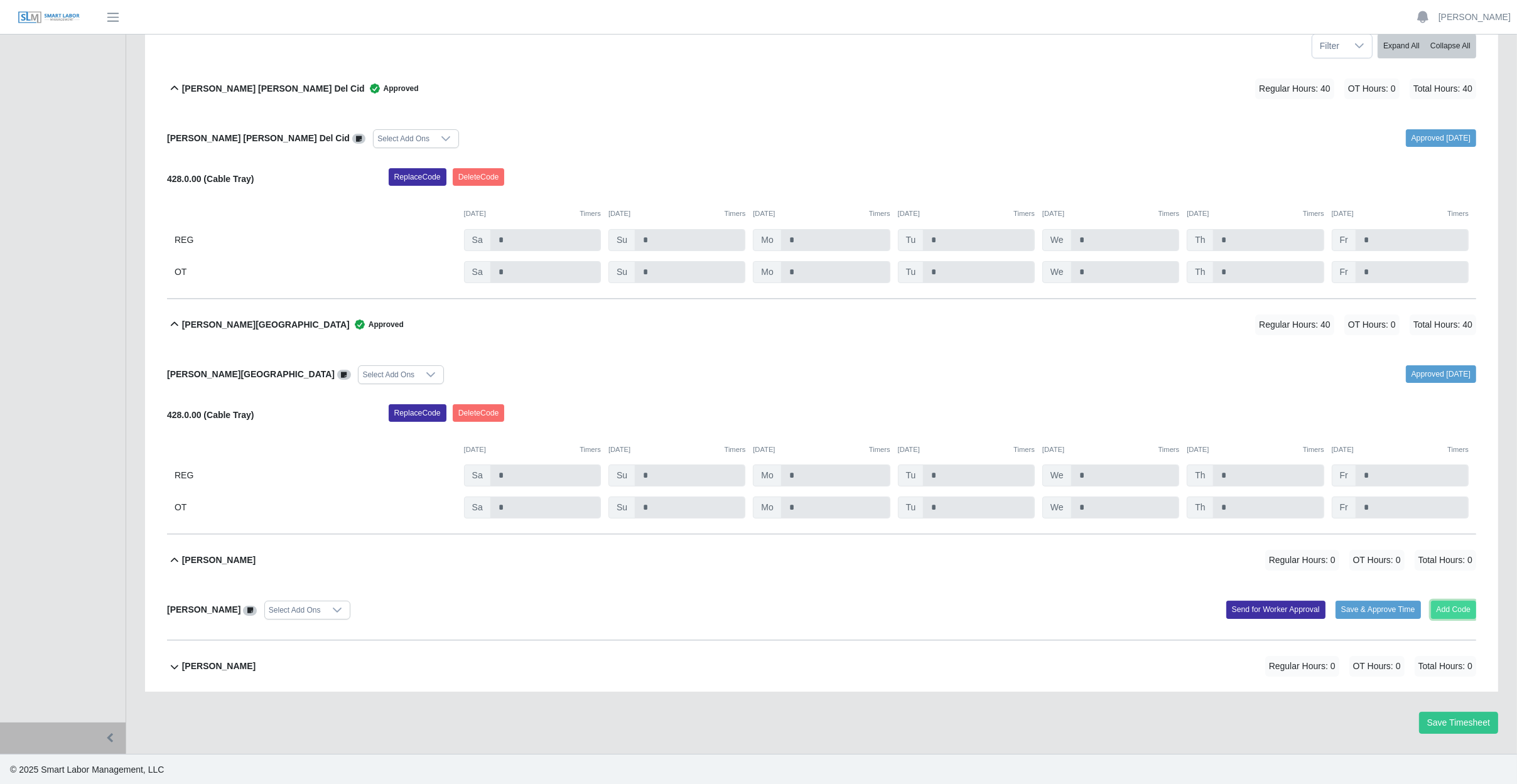
click at [1441, 608] on button "Add Code" at bounding box center [1454, 610] width 46 height 17
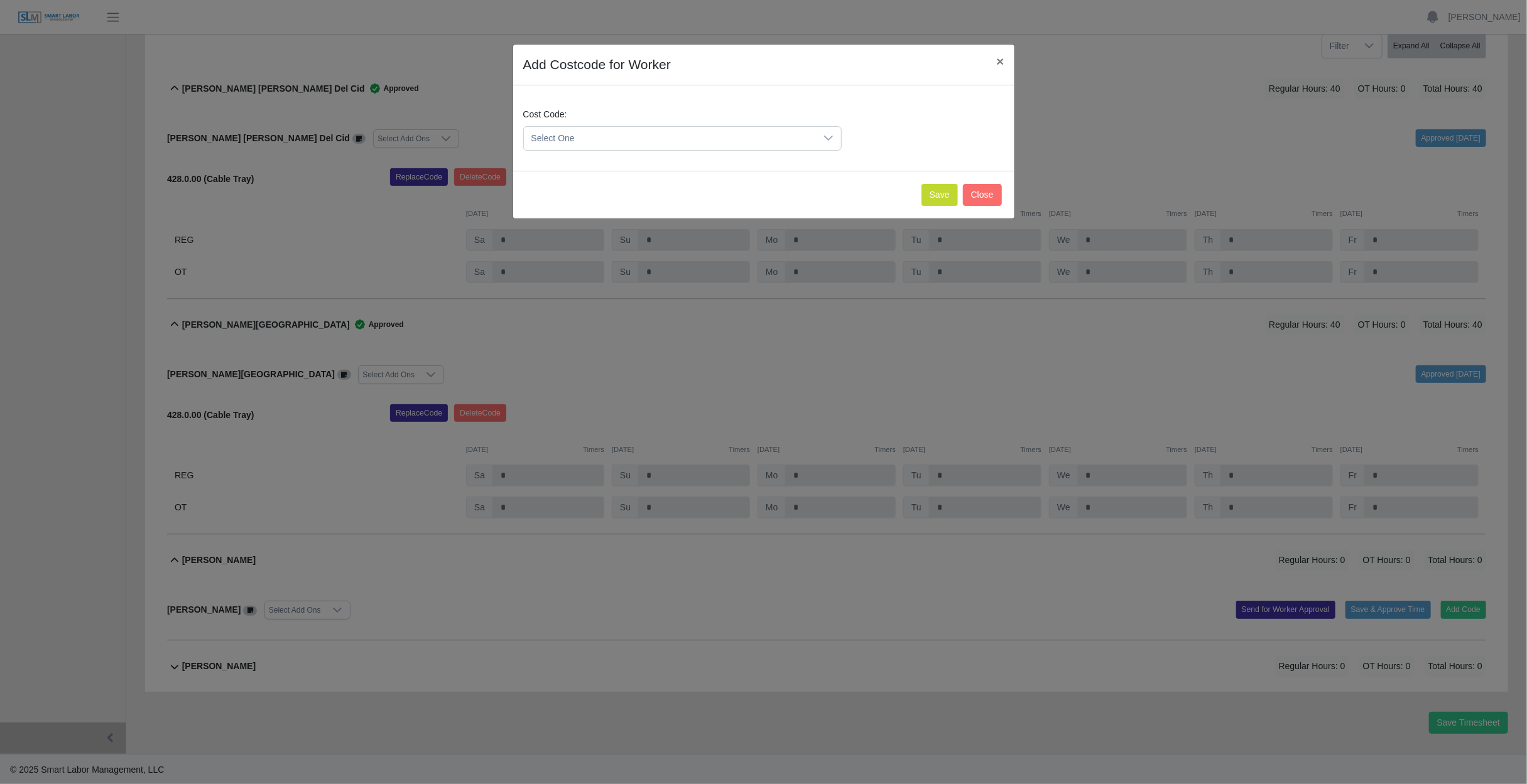
click at [673, 138] on span "Select One" at bounding box center [670, 138] width 292 height 23
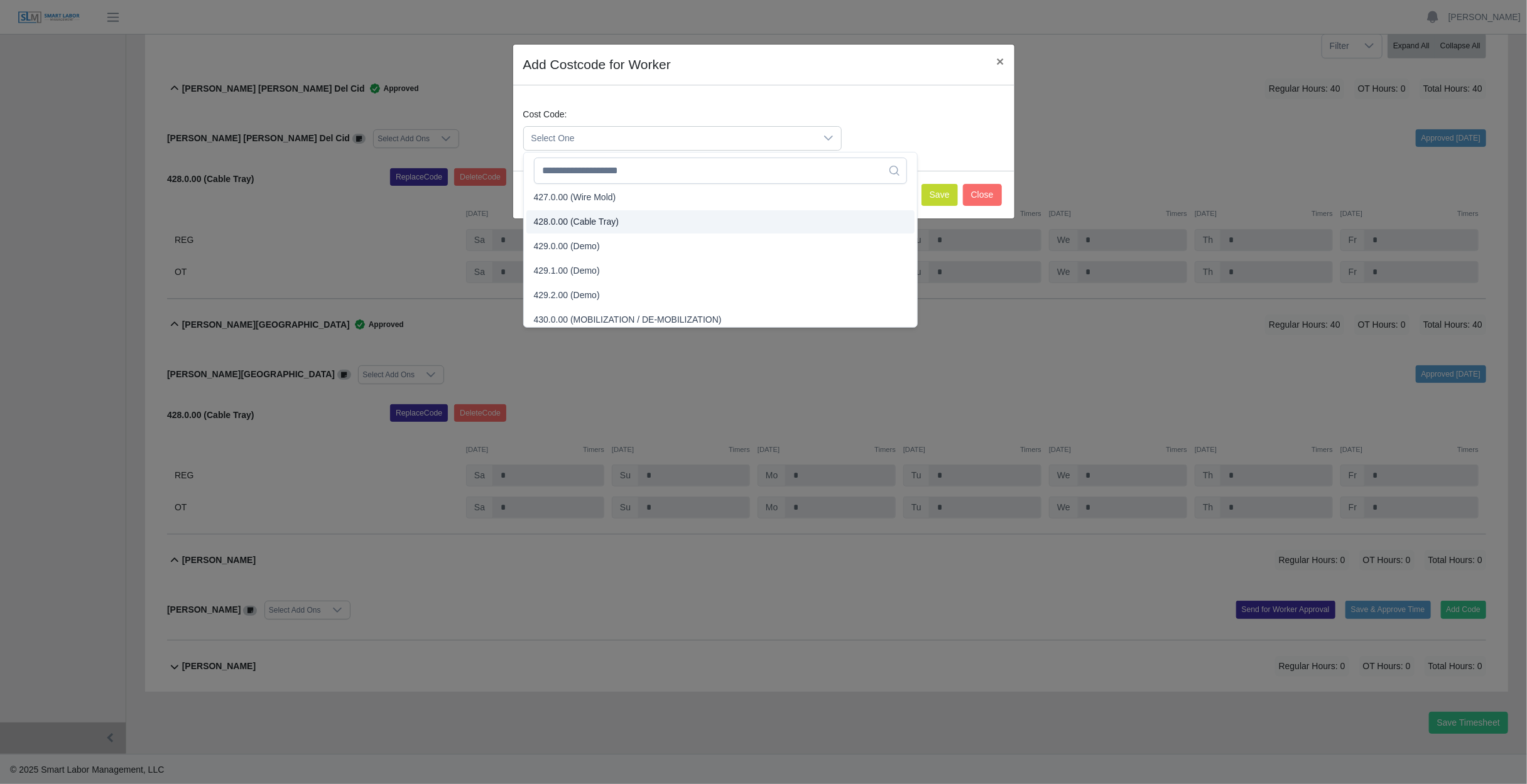
scroll to position [1193, 0]
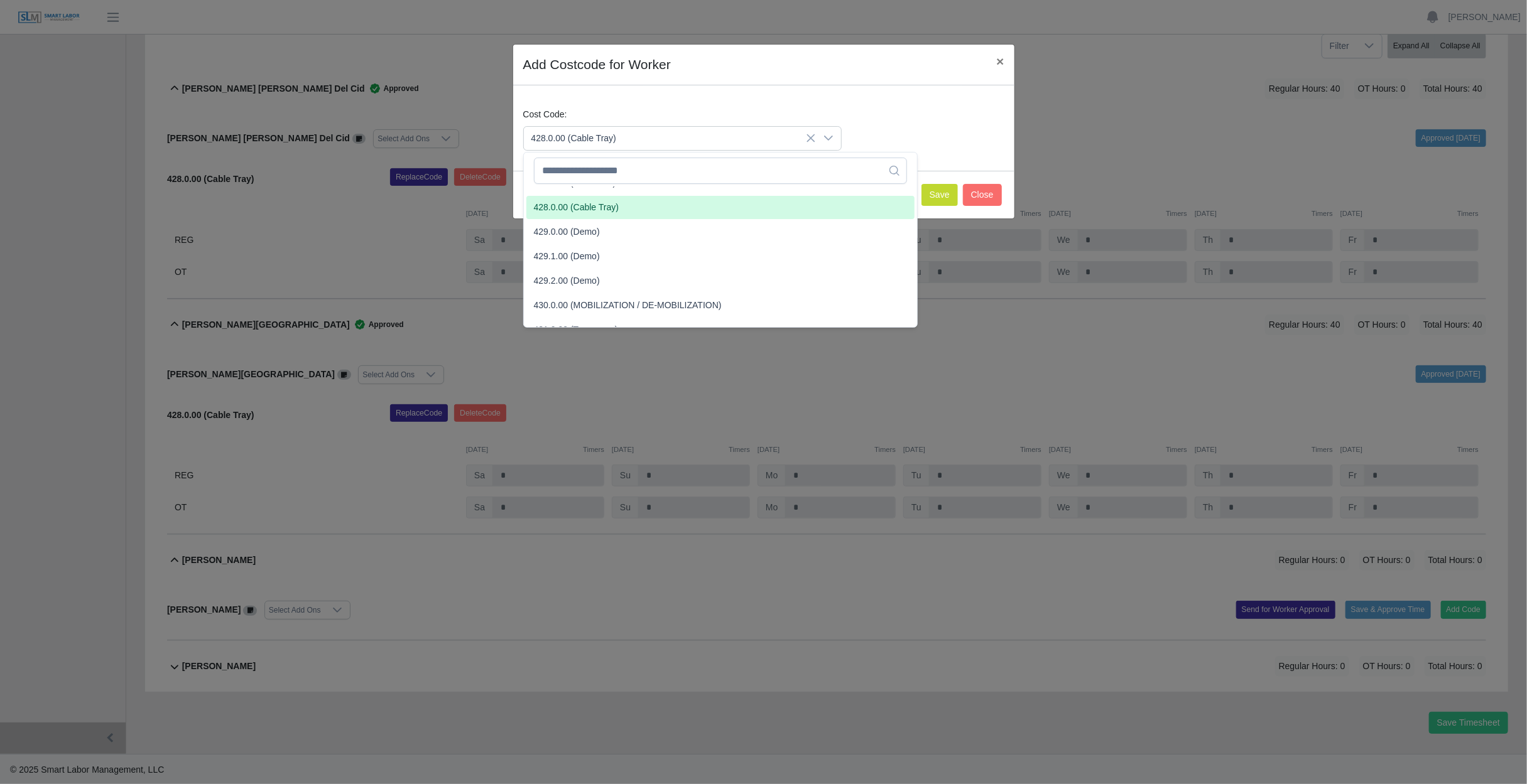
click at [591, 205] on span "428.0.00 (Cable Tray)" at bounding box center [576, 208] width 85 height 13
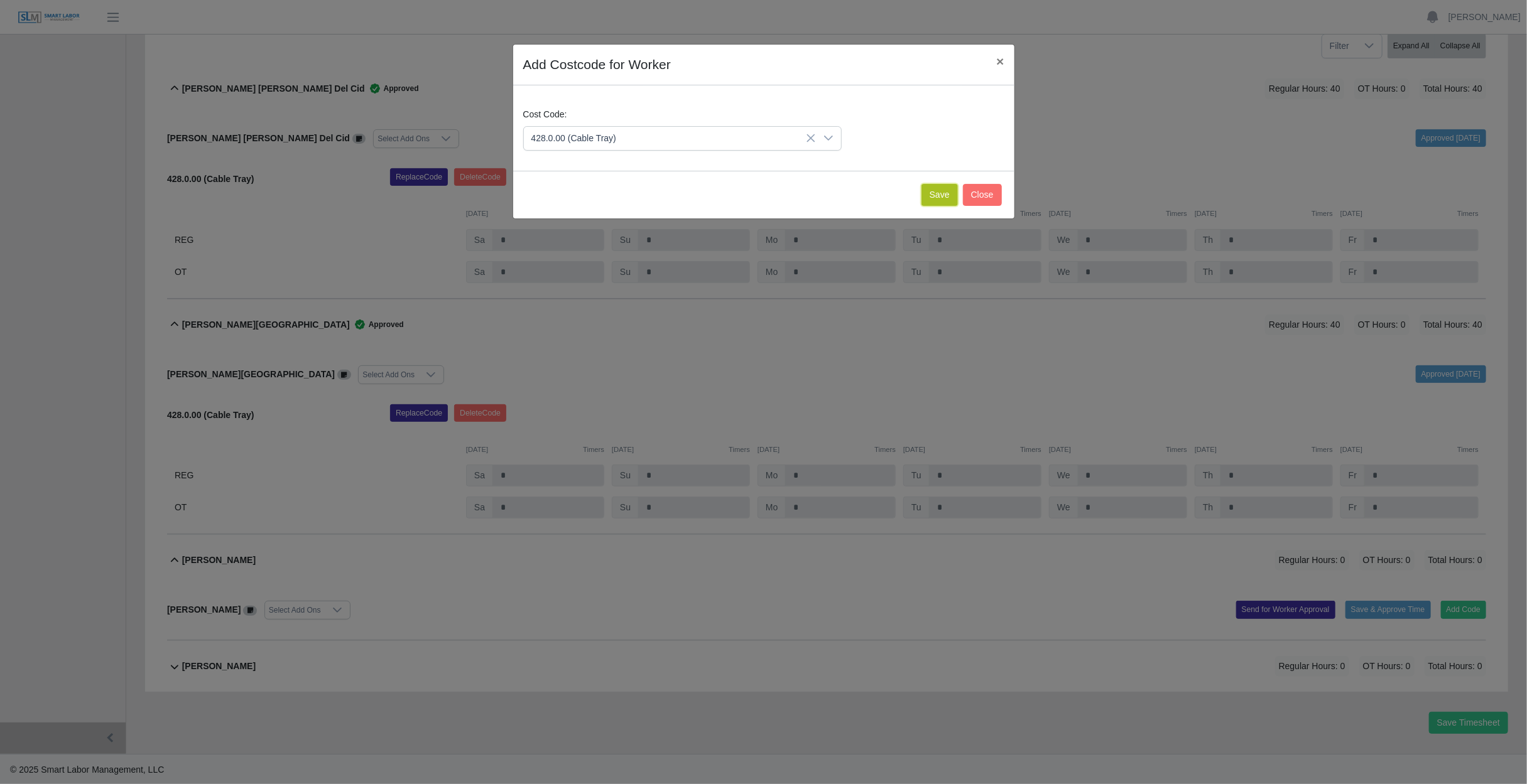
click at [937, 192] on button "Save" at bounding box center [939, 195] width 37 height 22
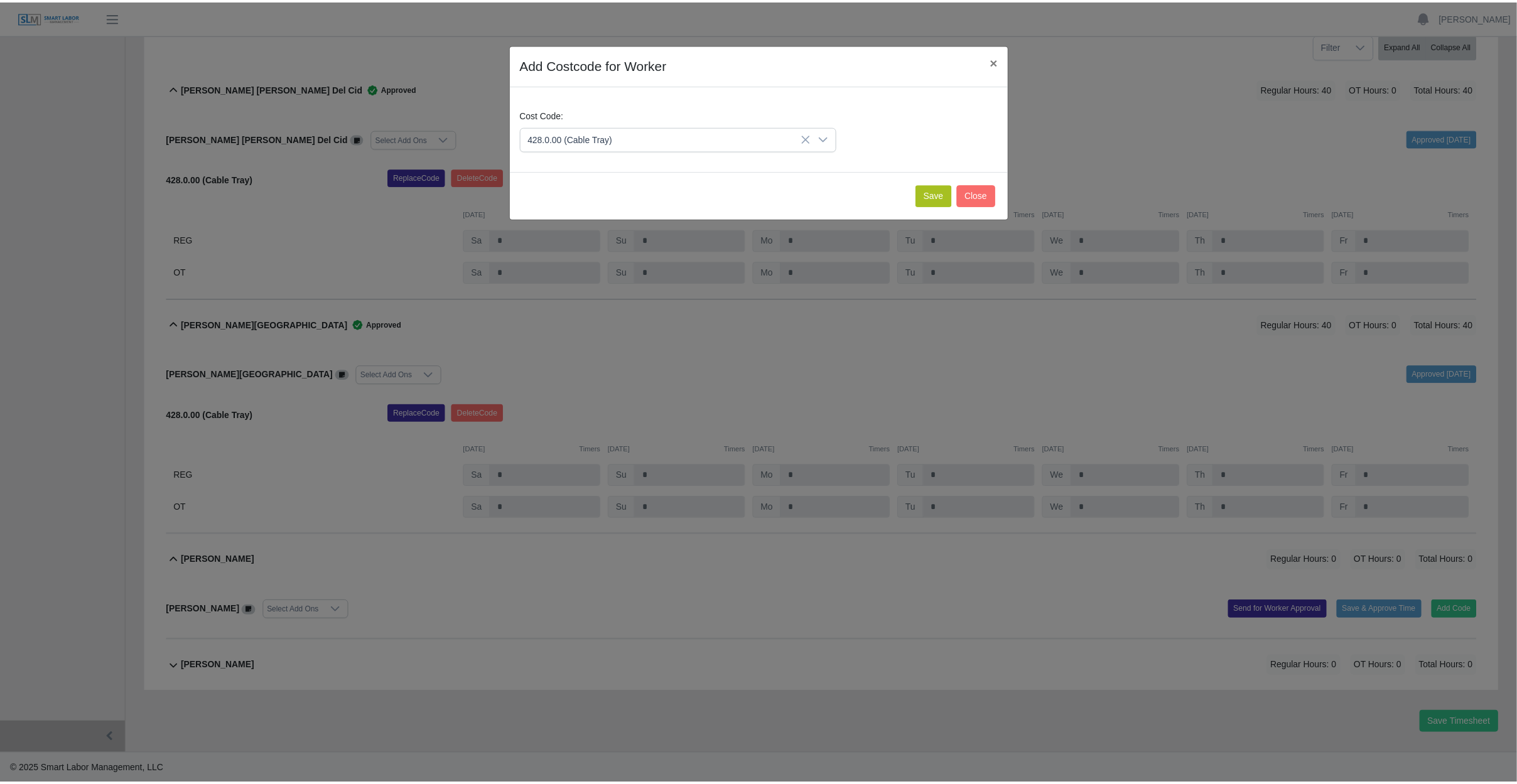
scroll to position [334, 0]
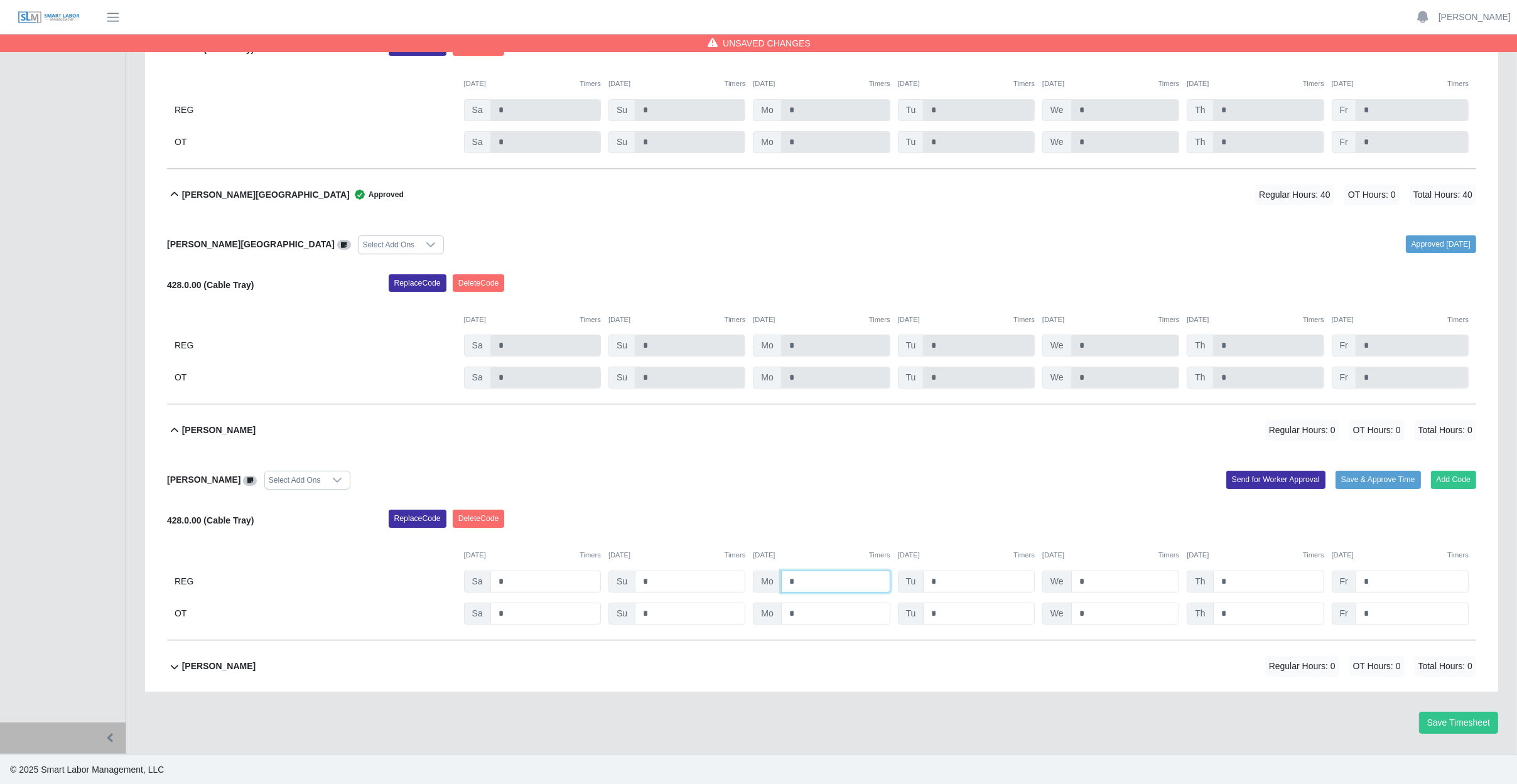
click at [832, 581] on input "*" at bounding box center [836, 582] width 110 height 22
type input "*"
click at [972, 585] on input "*" at bounding box center [979, 582] width 112 height 22
type input "*"
click at [1133, 581] on input "*" at bounding box center [1125, 582] width 109 height 22
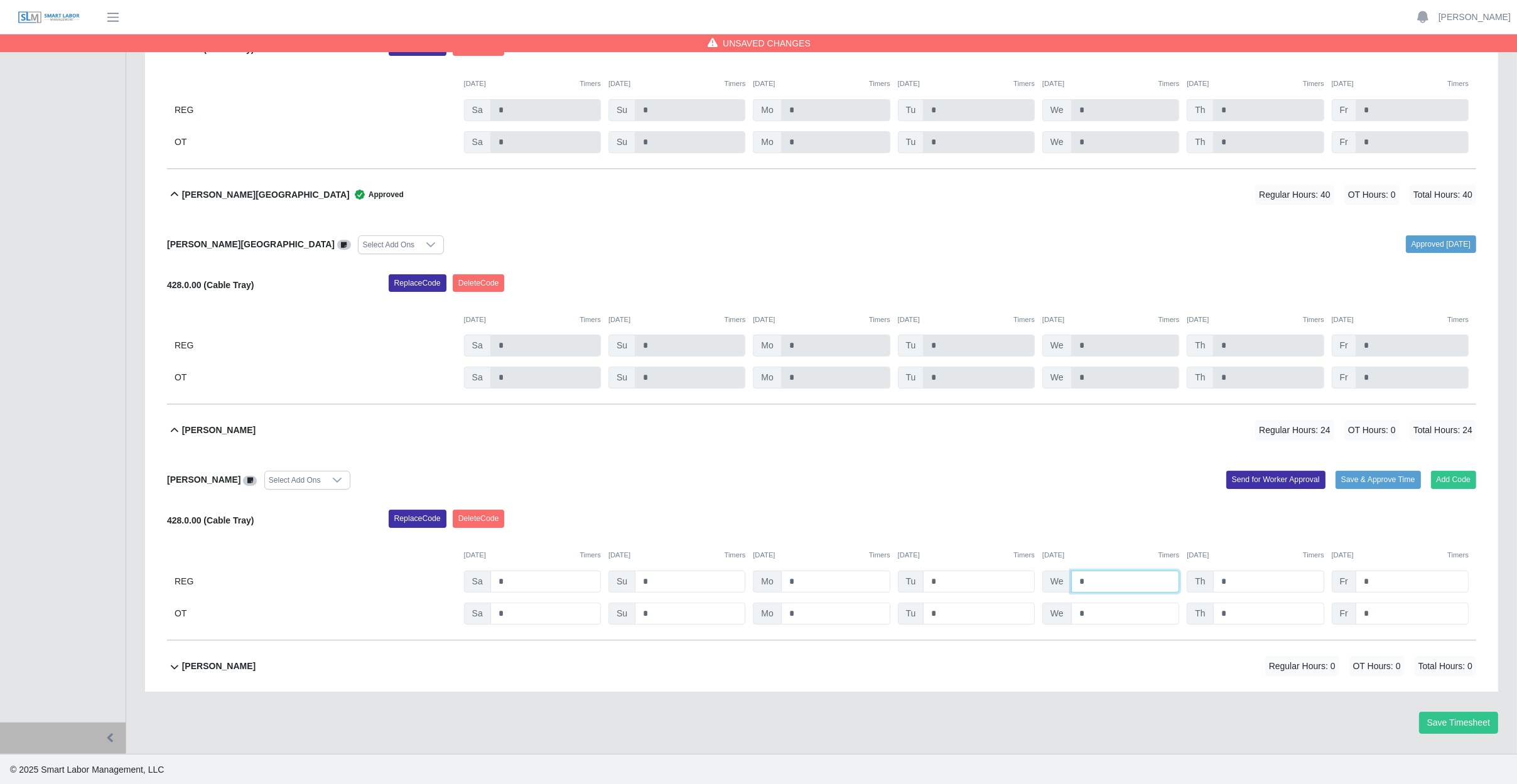
type input "*"
click at [1265, 582] on input "*" at bounding box center [1268, 582] width 111 height 22
type input "*"
click at [1391, 585] on input "*" at bounding box center [1412, 582] width 113 height 22
type input "*"
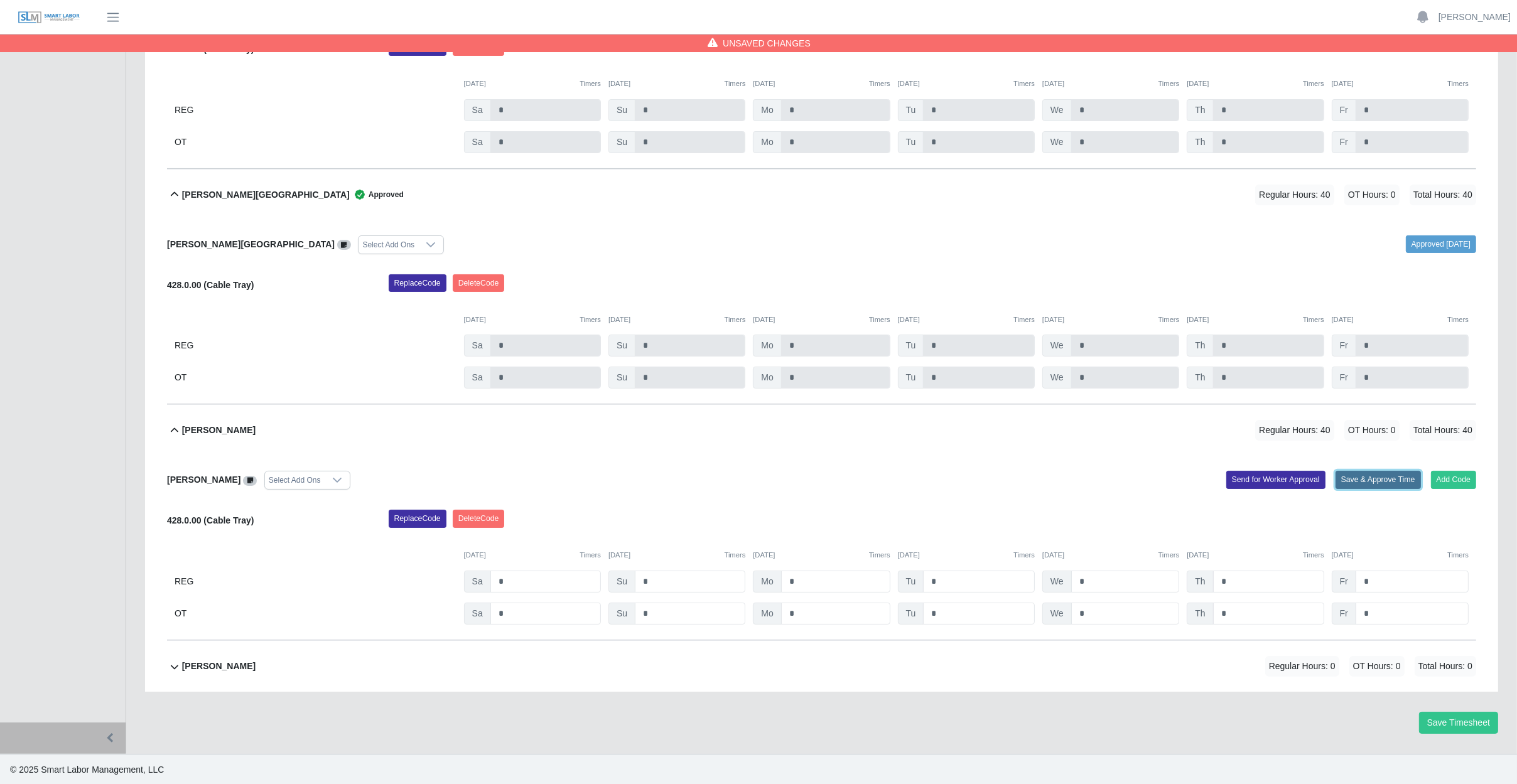
click at [1379, 484] on button "Save & Approve Time" at bounding box center [1378, 479] width 85 height 17
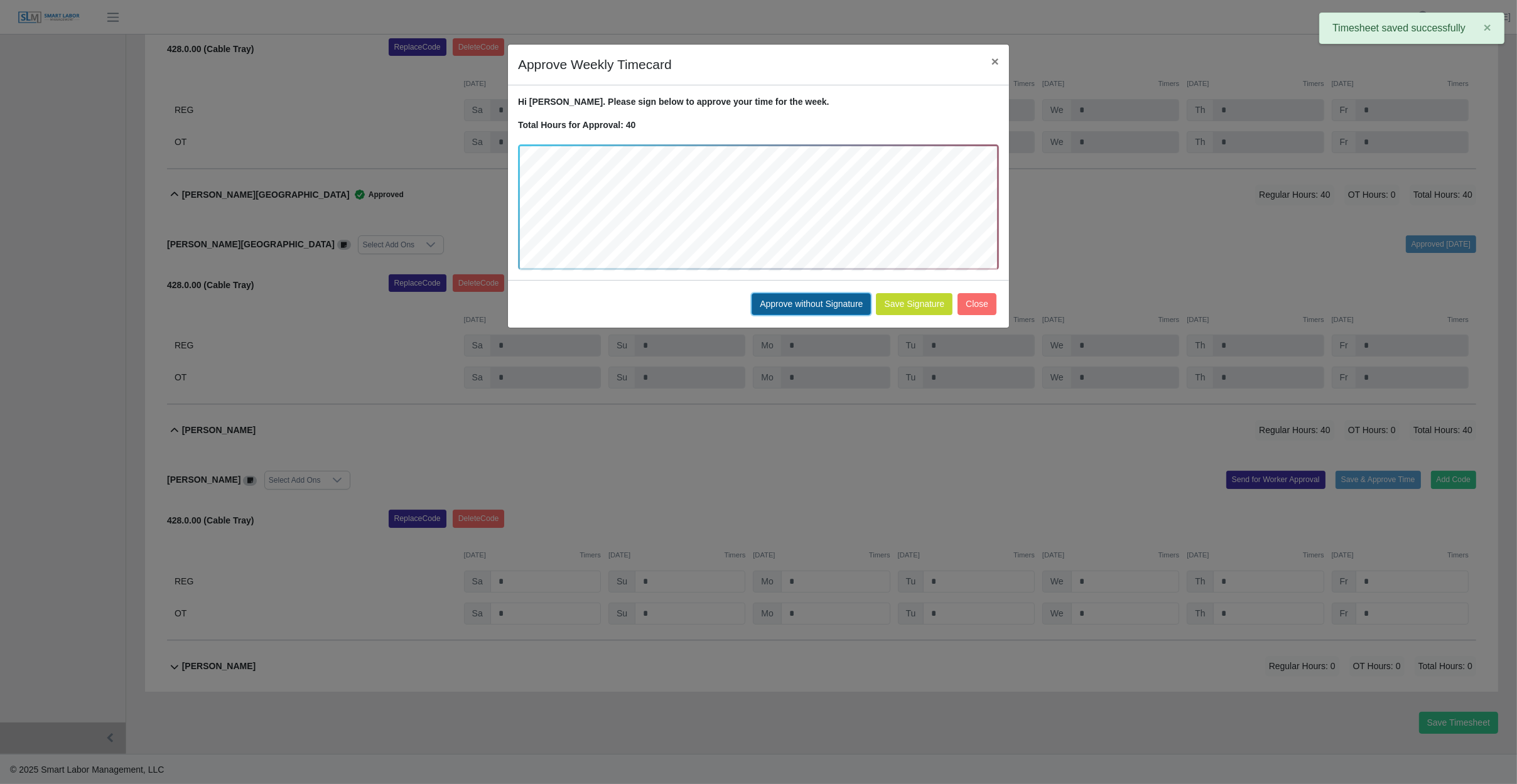
click at [824, 305] on button "Approve without Signature" at bounding box center [811, 304] width 120 height 22
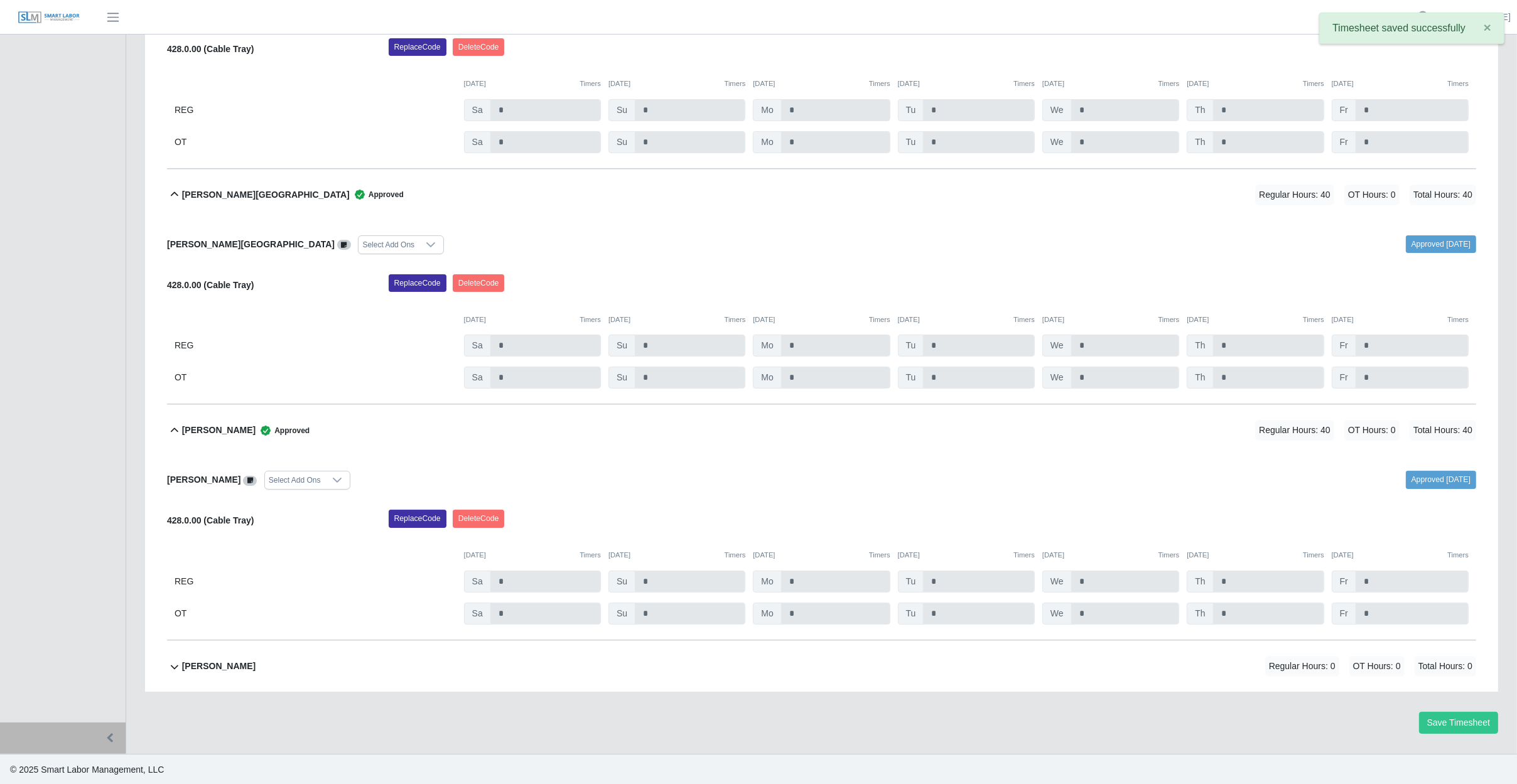
drag, startPoint x: 447, startPoint y: 668, endPoint x: 428, endPoint y: 670, distance: 19.1
click at [448, 668] on div "Nelson Lopez Flores Regular Hours: 0 OT Hours: 0 Total Hours: 0" at bounding box center [829, 666] width 1294 height 51
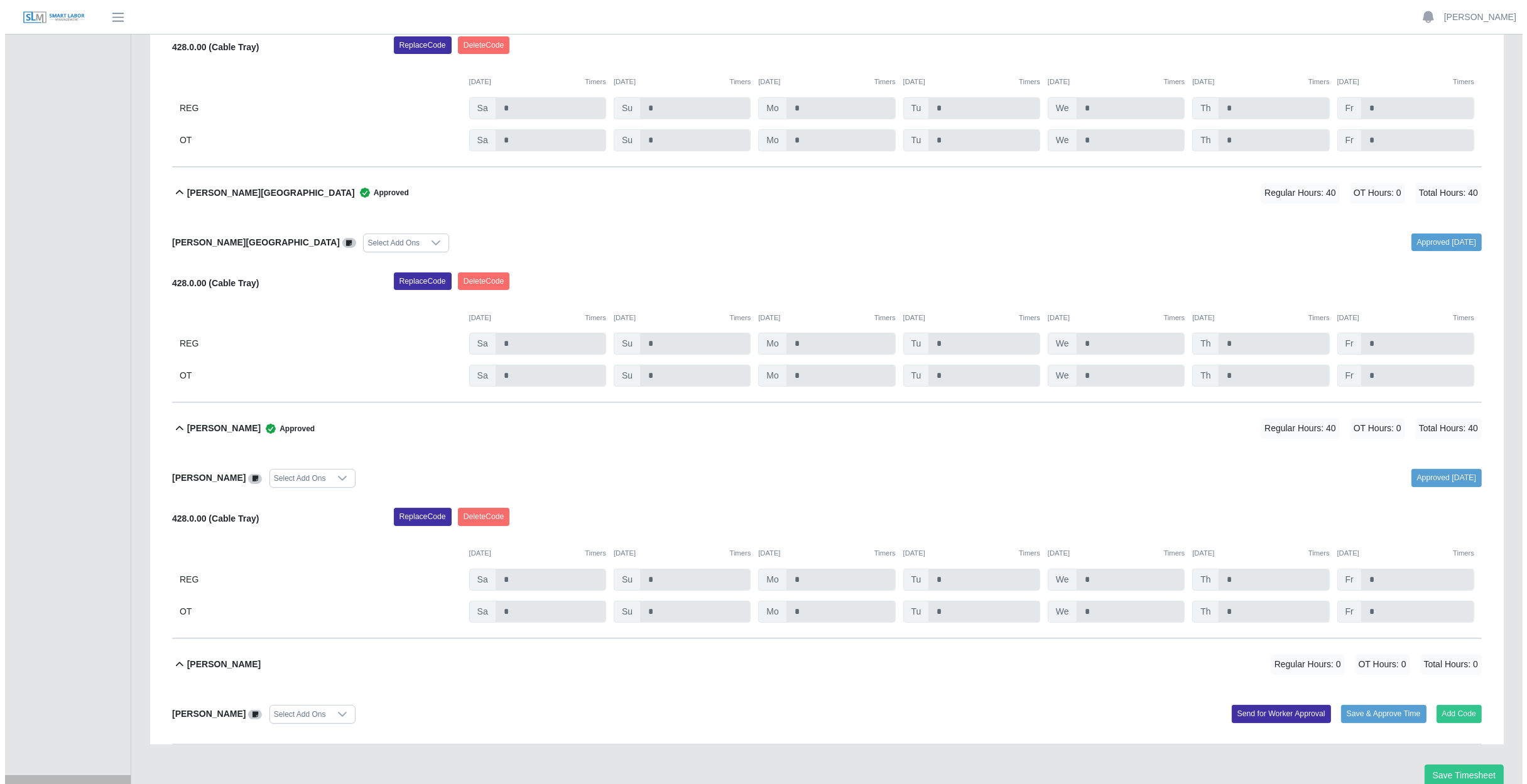
scroll to position [388, 0]
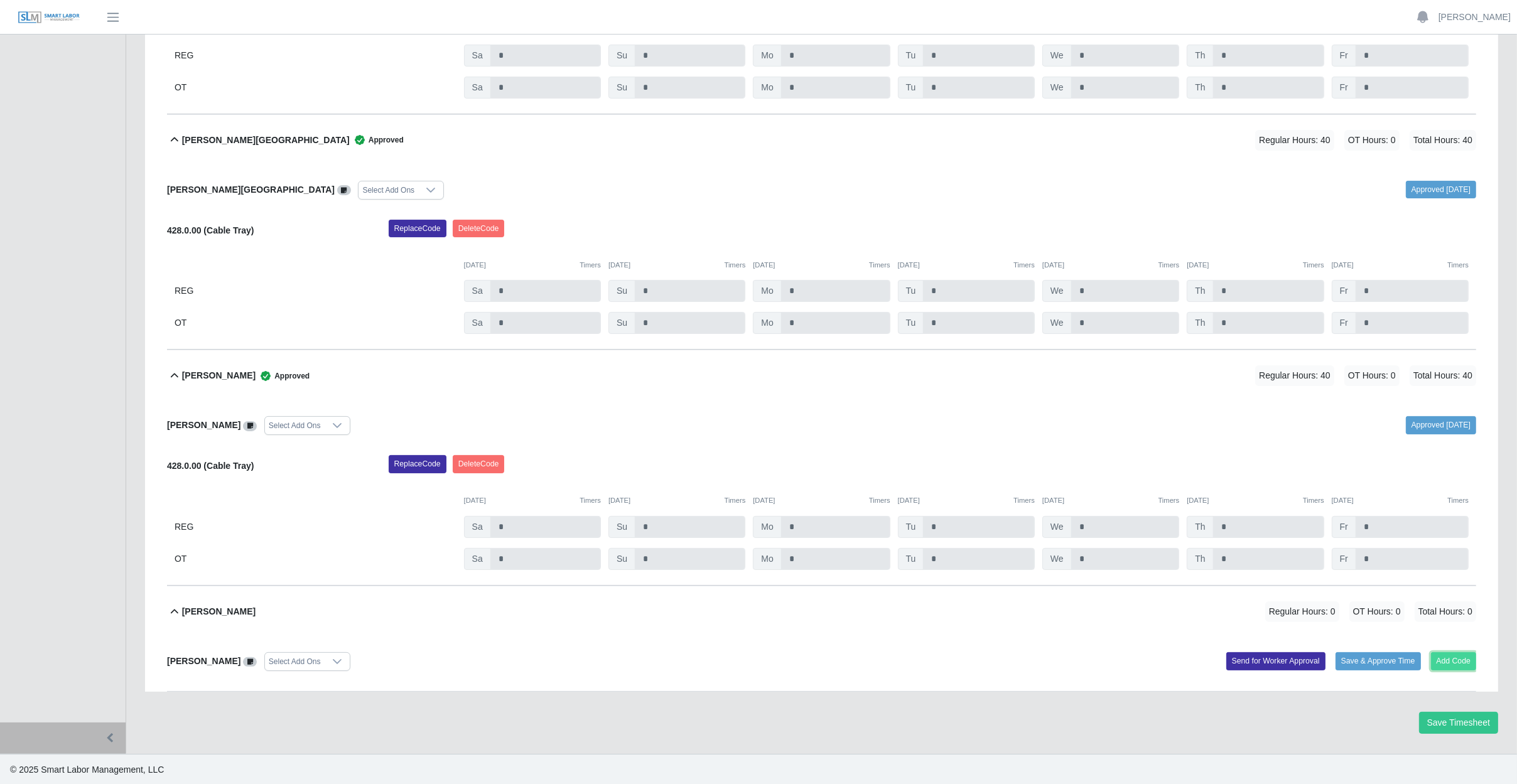
click at [1464, 661] on button "Add Code" at bounding box center [1454, 661] width 46 height 17
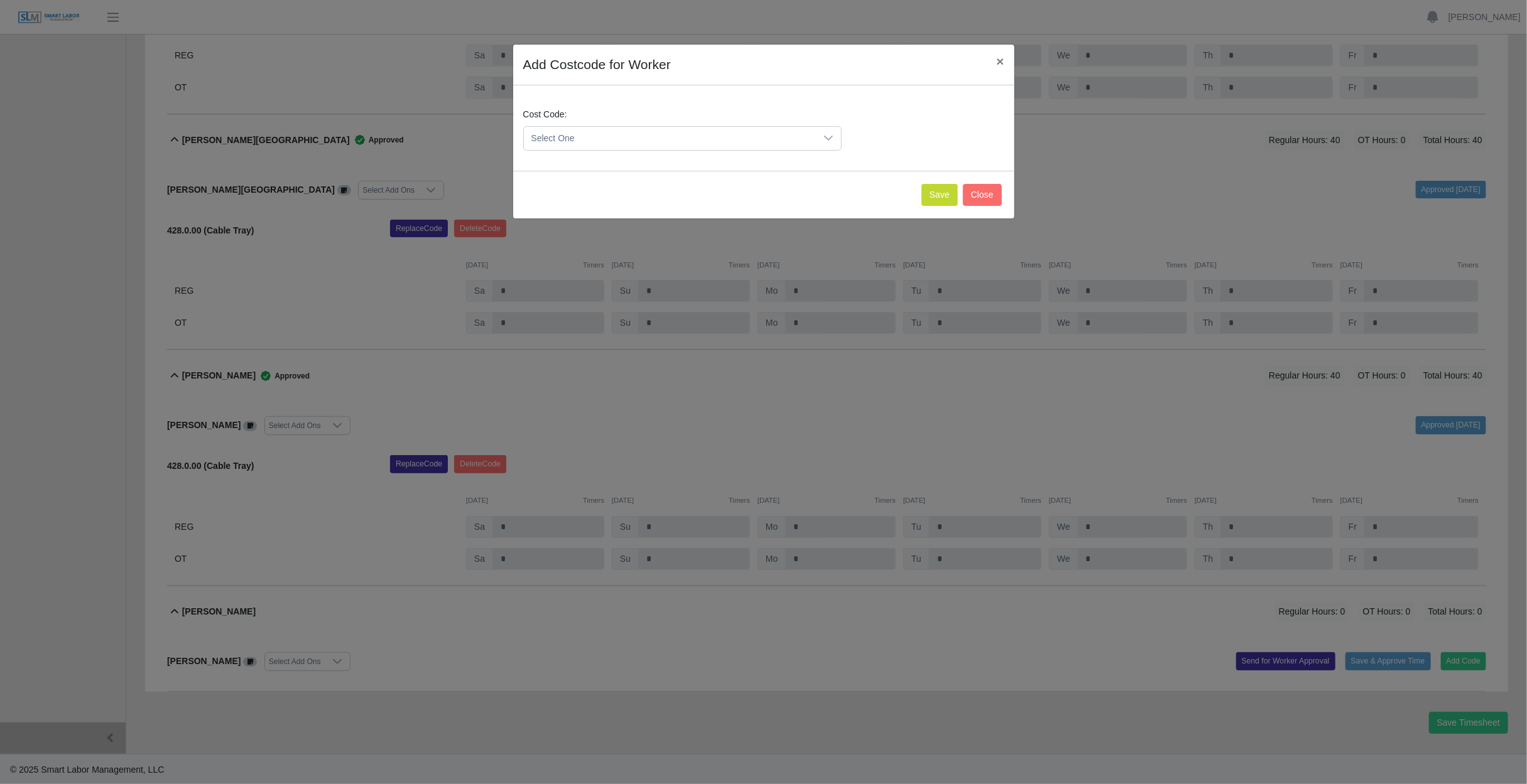
click at [713, 136] on span "Select One" at bounding box center [670, 138] width 292 height 23
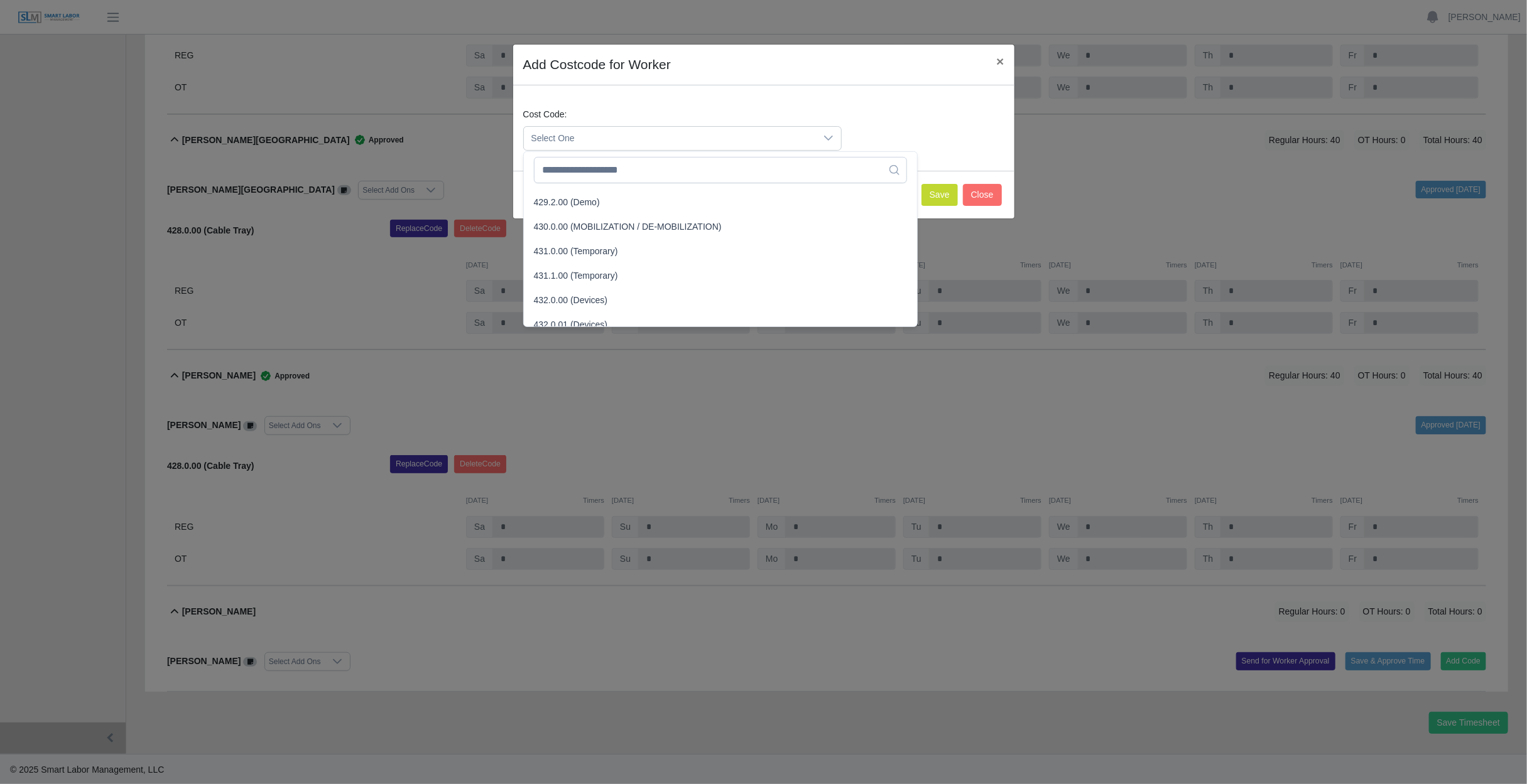
scroll to position [1130, 0]
click at [604, 271] on span "428.0.00 (Cable Tray)" at bounding box center [576, 270] width 85 height 13
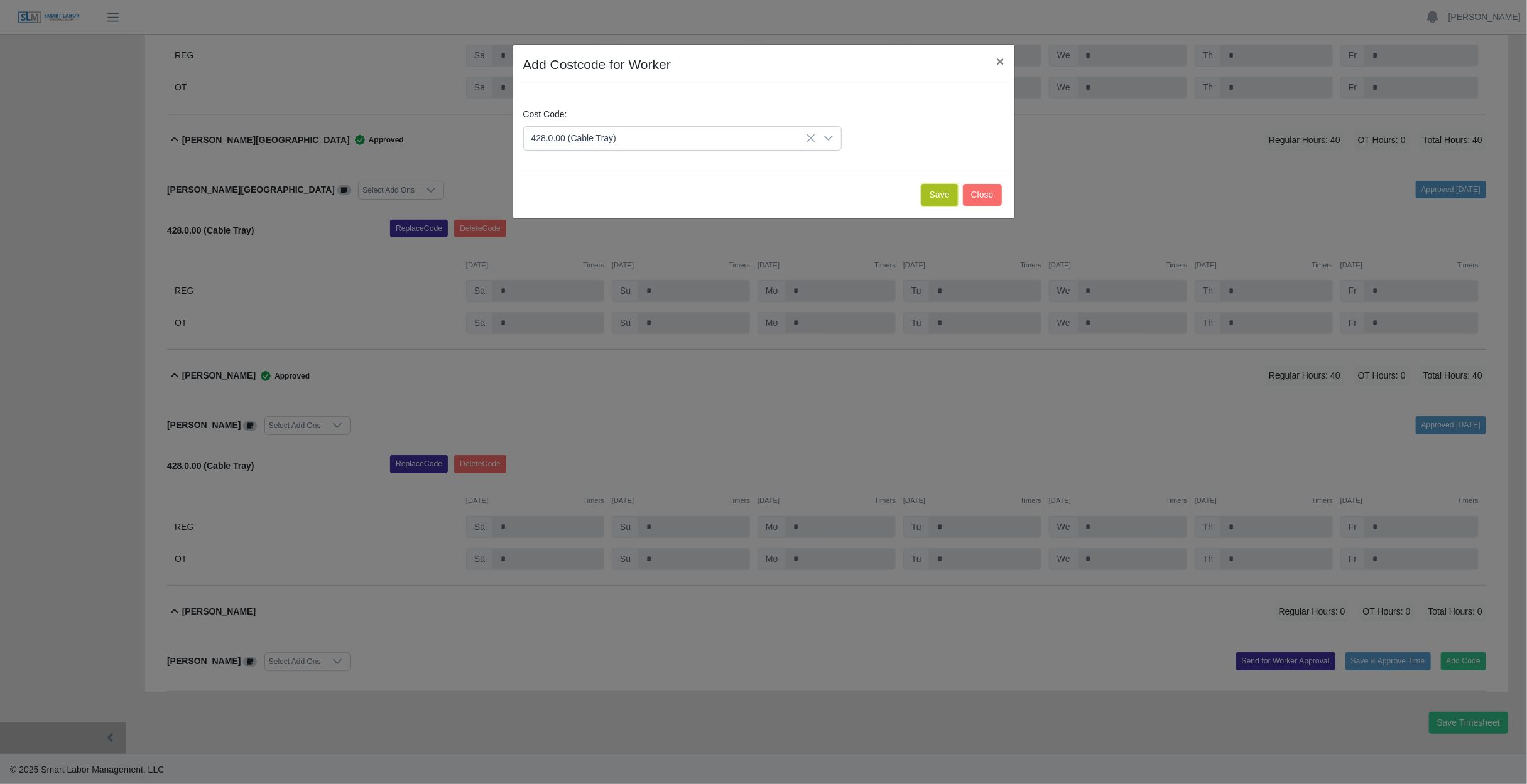
click at [933, 193] on button "Save" at bounding box center [939, 195] width 37 height 22
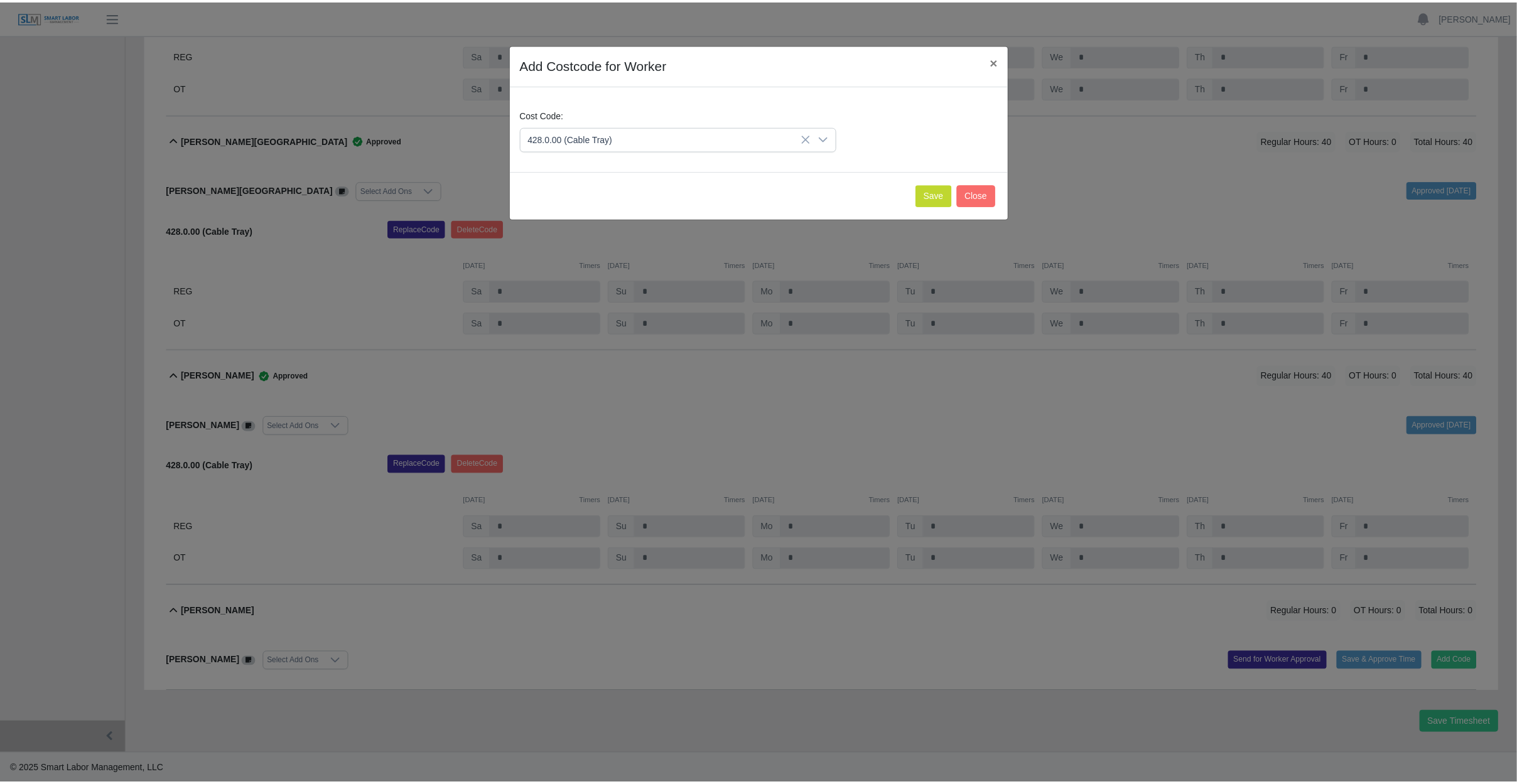
scroll to position [517, 0]
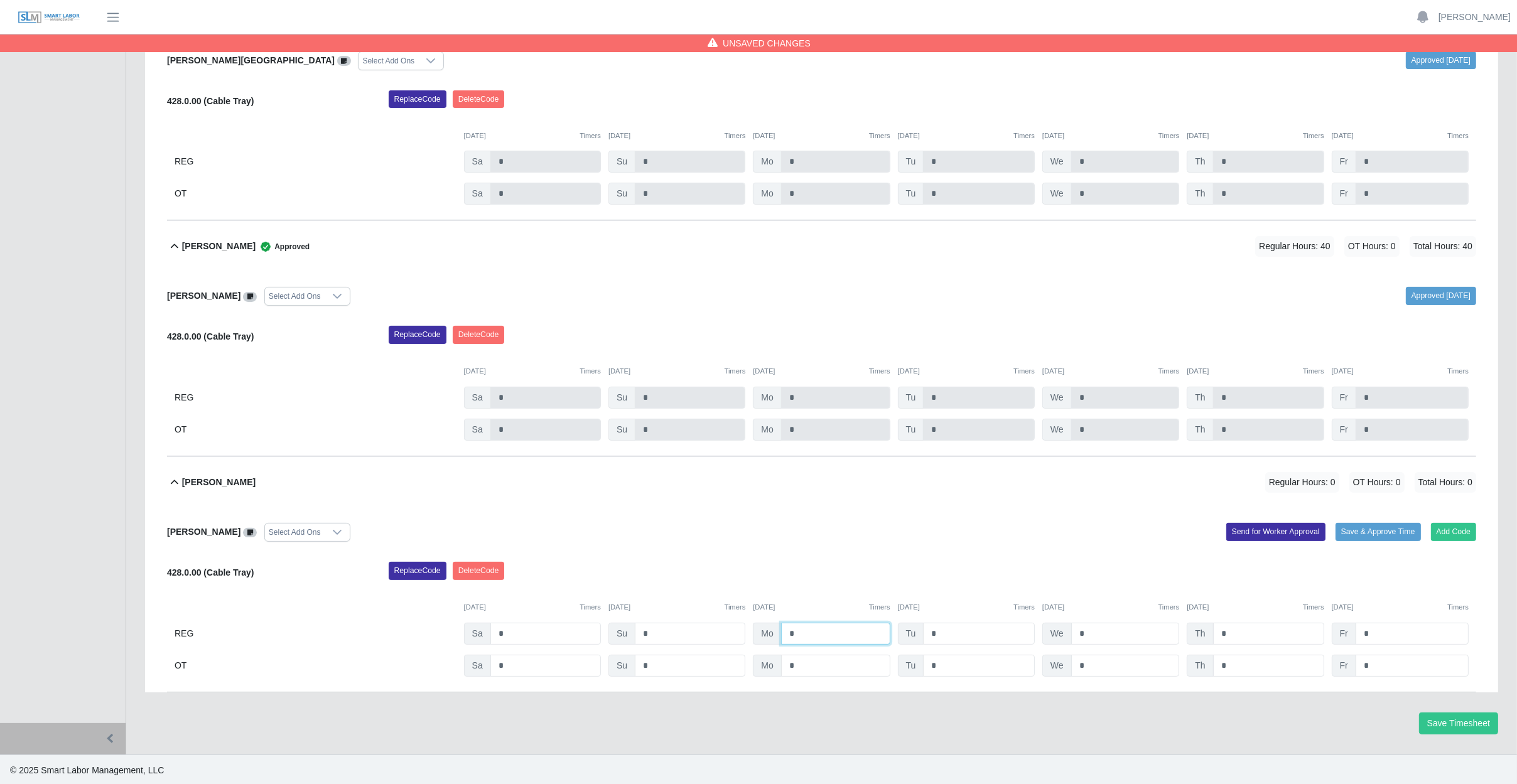
click at [848, 636] on input "*" at bounding box center [836, 633] width 110 height 22
type input "*"
click at [959, 633] on input "*" at bounding box center [979, 633] width 112 height 22
type input "*"
click at [1115, 633] on input "*" at bounding box center [1125, 633] width 109 height 22
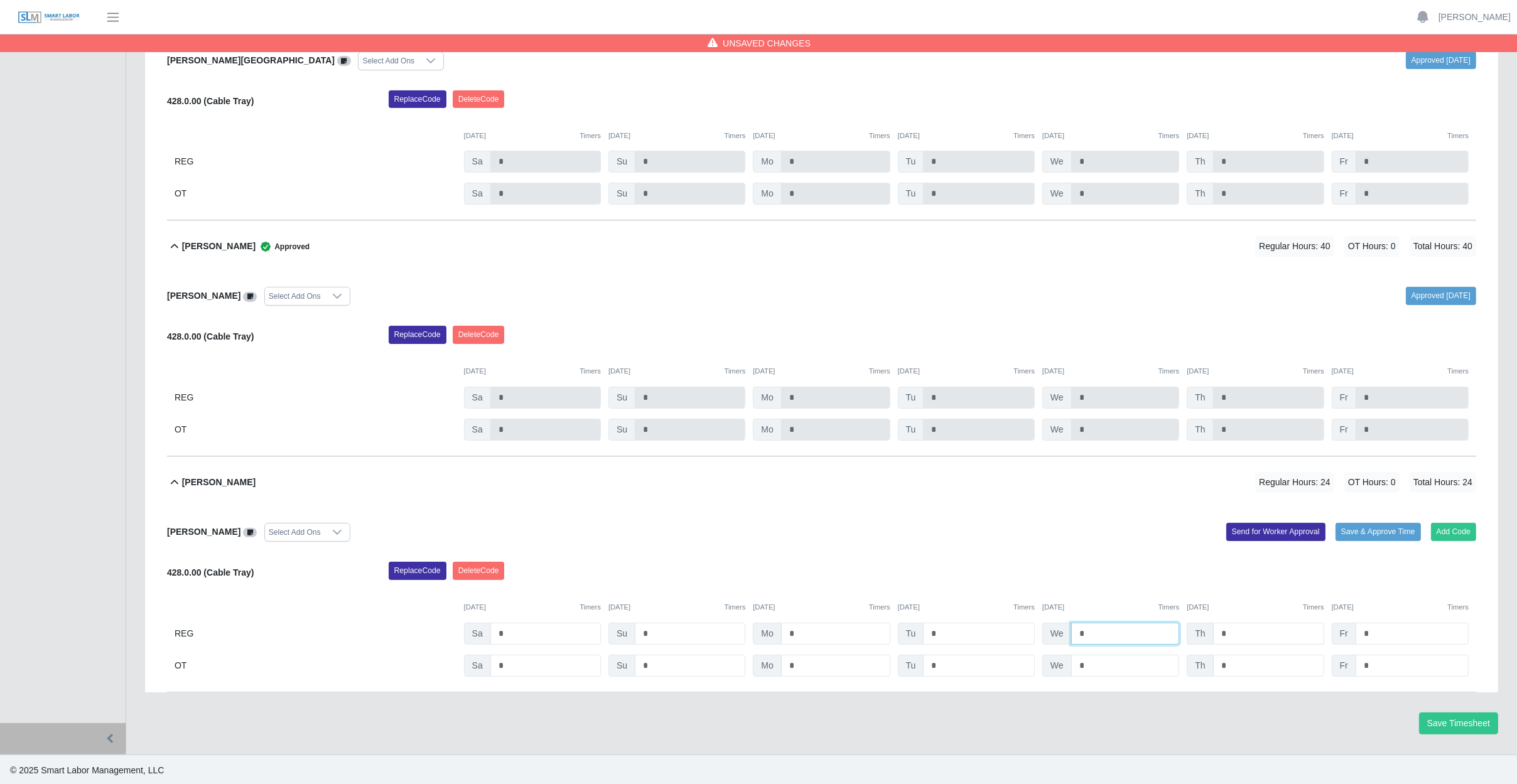
type input "*"
click at [1255, 624] on input "*" at bounding box center [1268, 633] width 111 height 22
type input "*"
click at [1399, 629] on input "*" at bounding box center [1412, 633] width 113 height 22
type input "*"
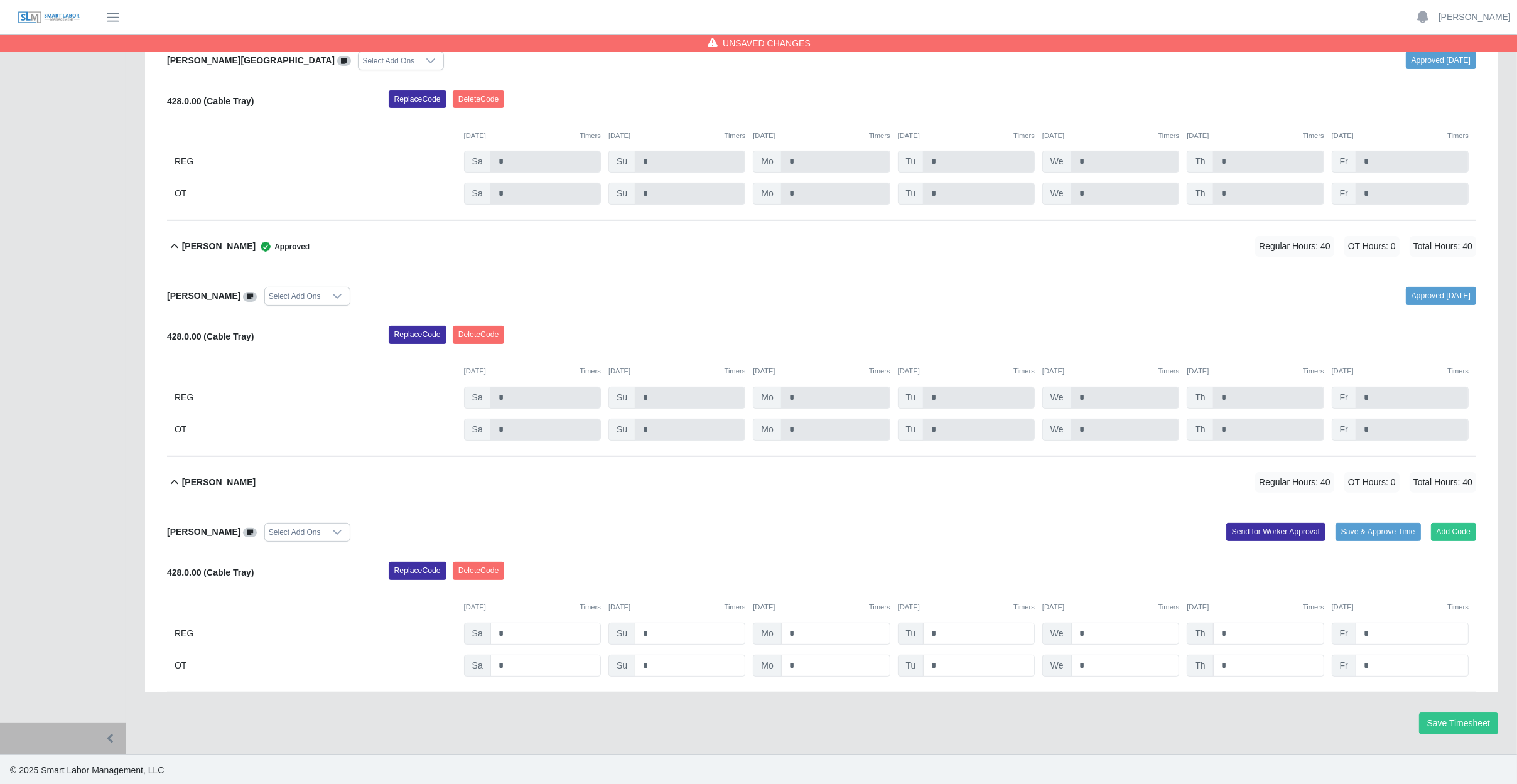
click at [1475, 681] on div "Nelson Lopez Flores Select Add Ons Add Code Save & Approve Time Send for Worker…" at bounding box center [822, 600] width 1309 height 184
click at [1381, 533] on button "Save & Approve Time" at bounding box center [1378, 532] width 85 height 17
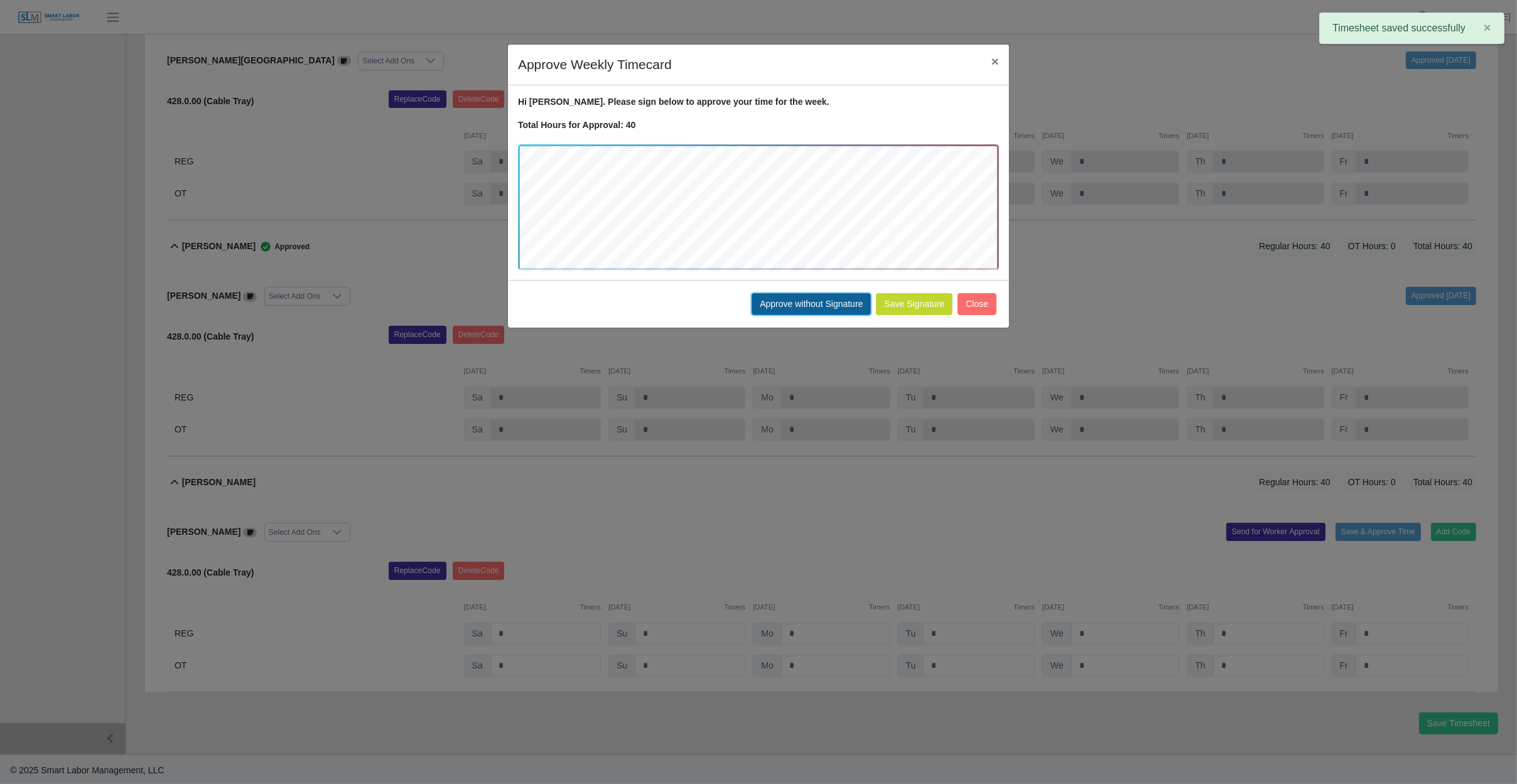
click at [793, 309] on button "Approve without Signature" at bounding box center [811, 304] width 120 height 22
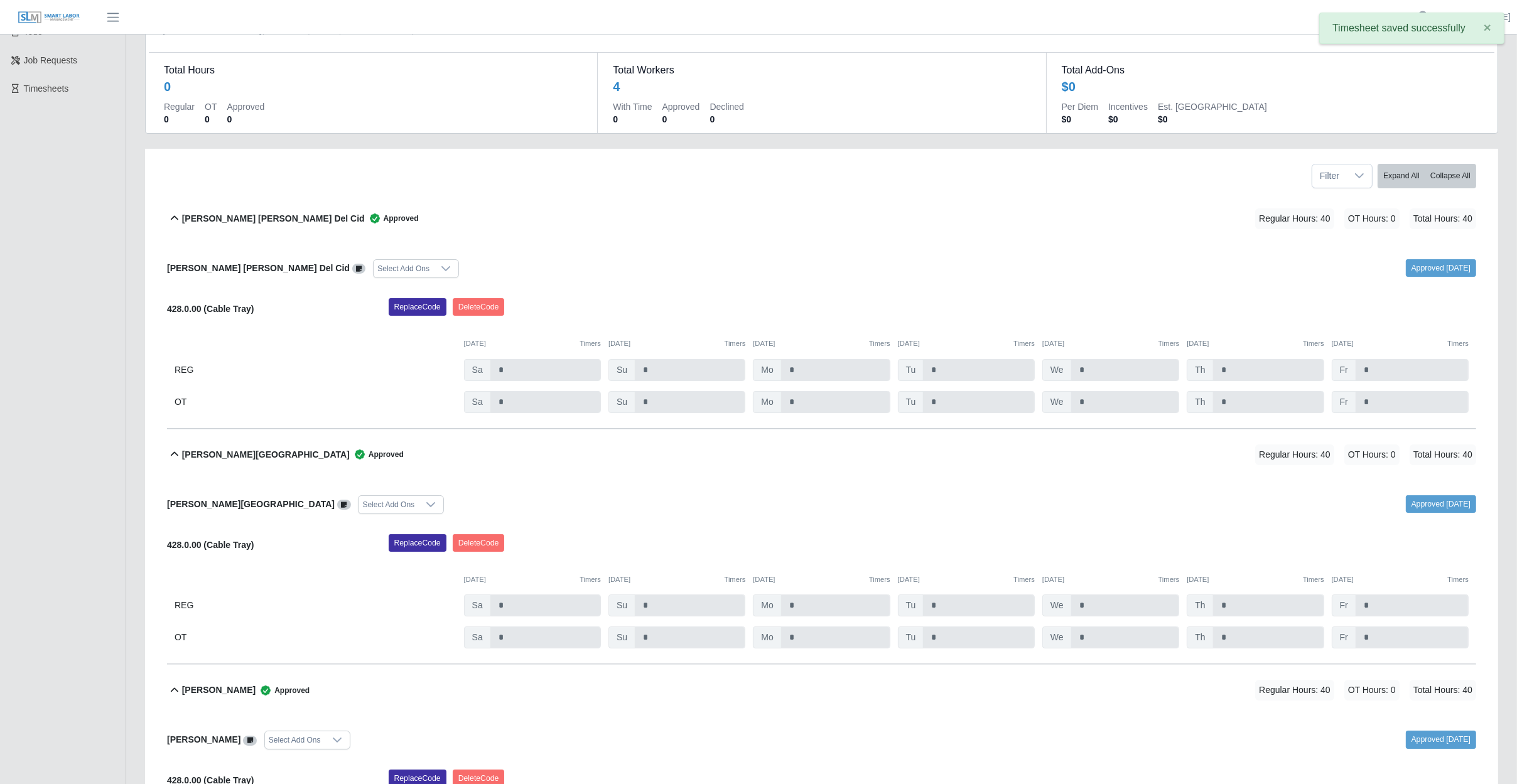
scroll to position [0, 0]
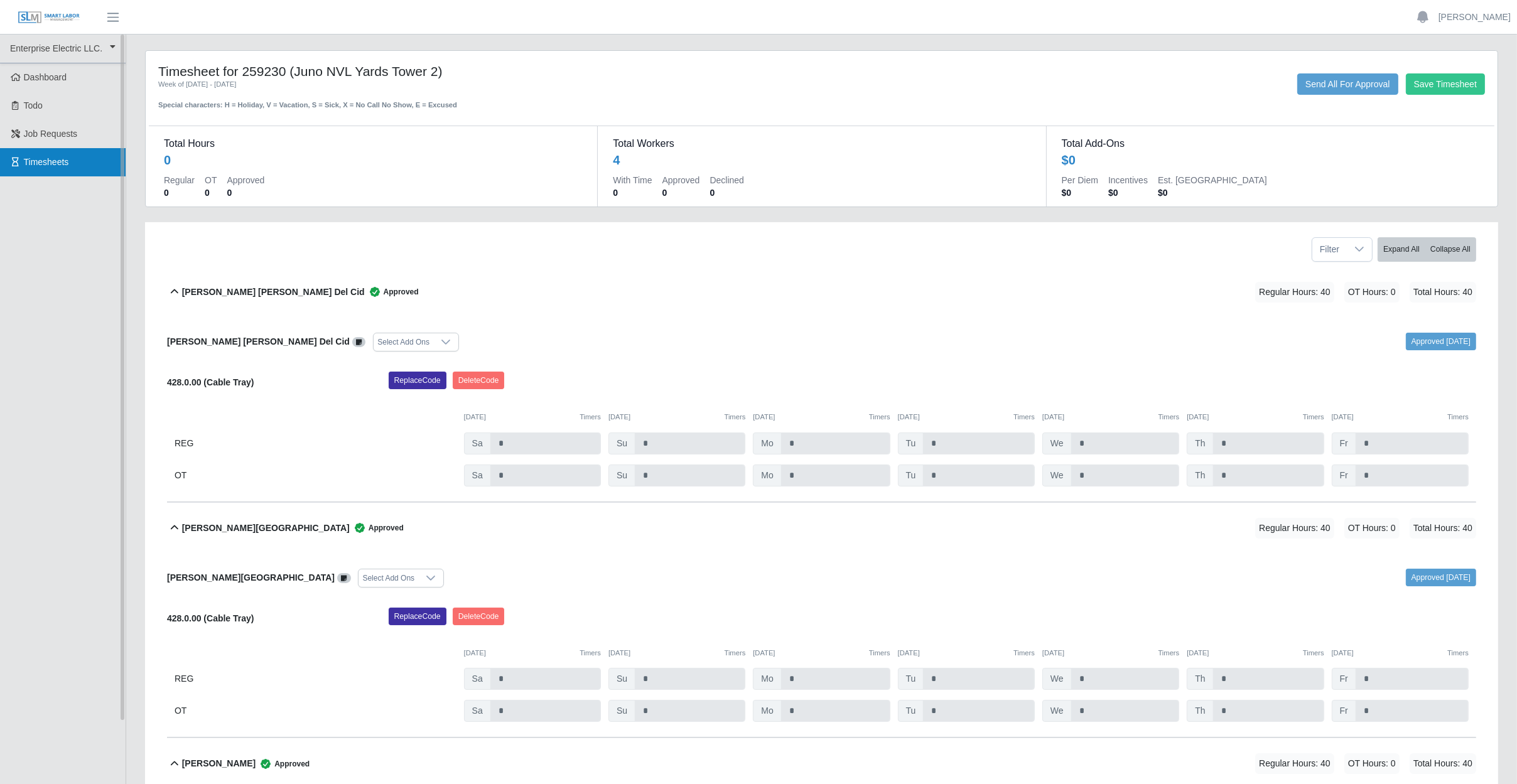
click at [44, 164] on span "Timesheets" at bounding box center [46, 162] width 45 height 10
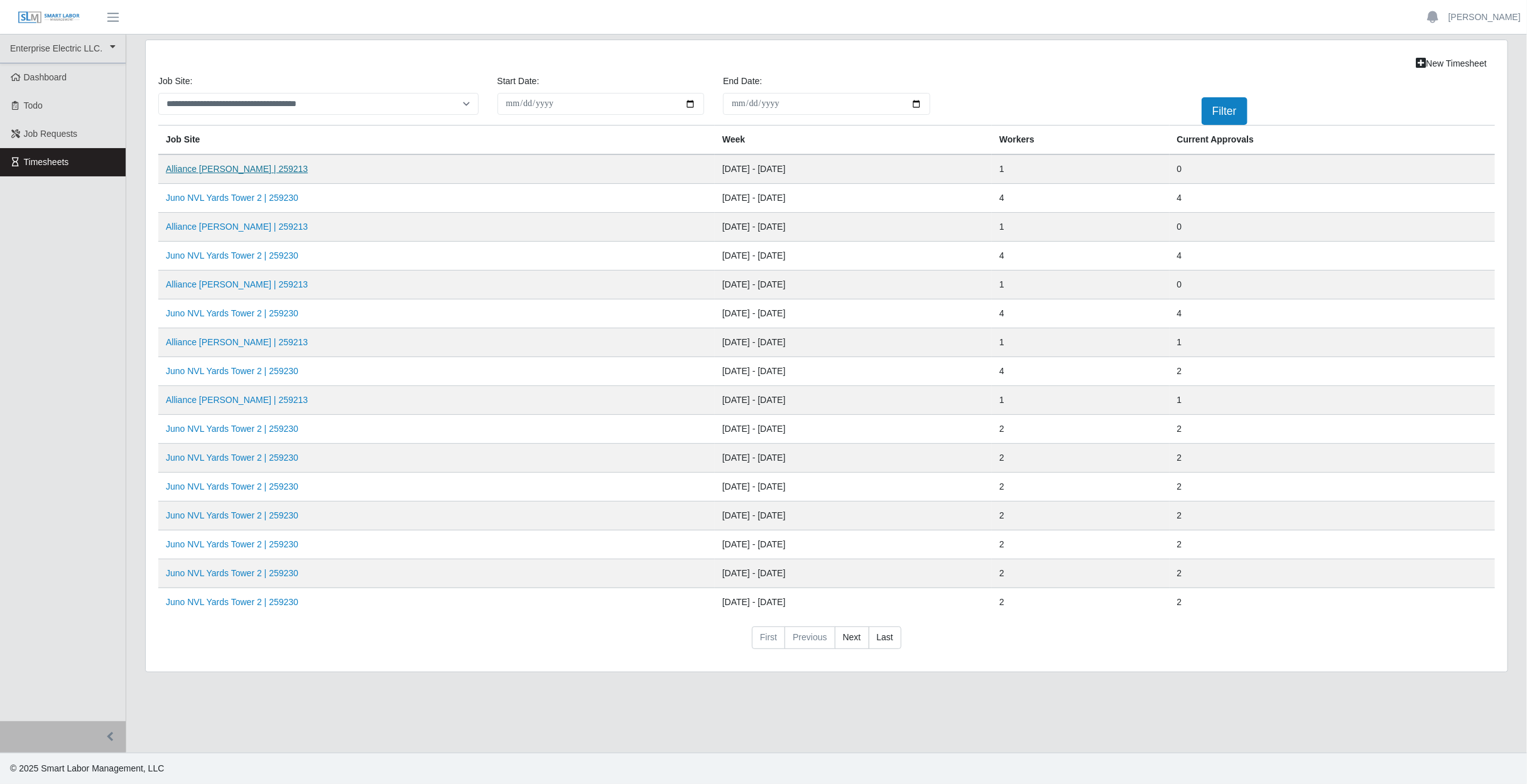
click at [219, 173] on link "Alliance [PERSON_NAME] | 259213" at bounding box center [236, 169] width 142 height 10
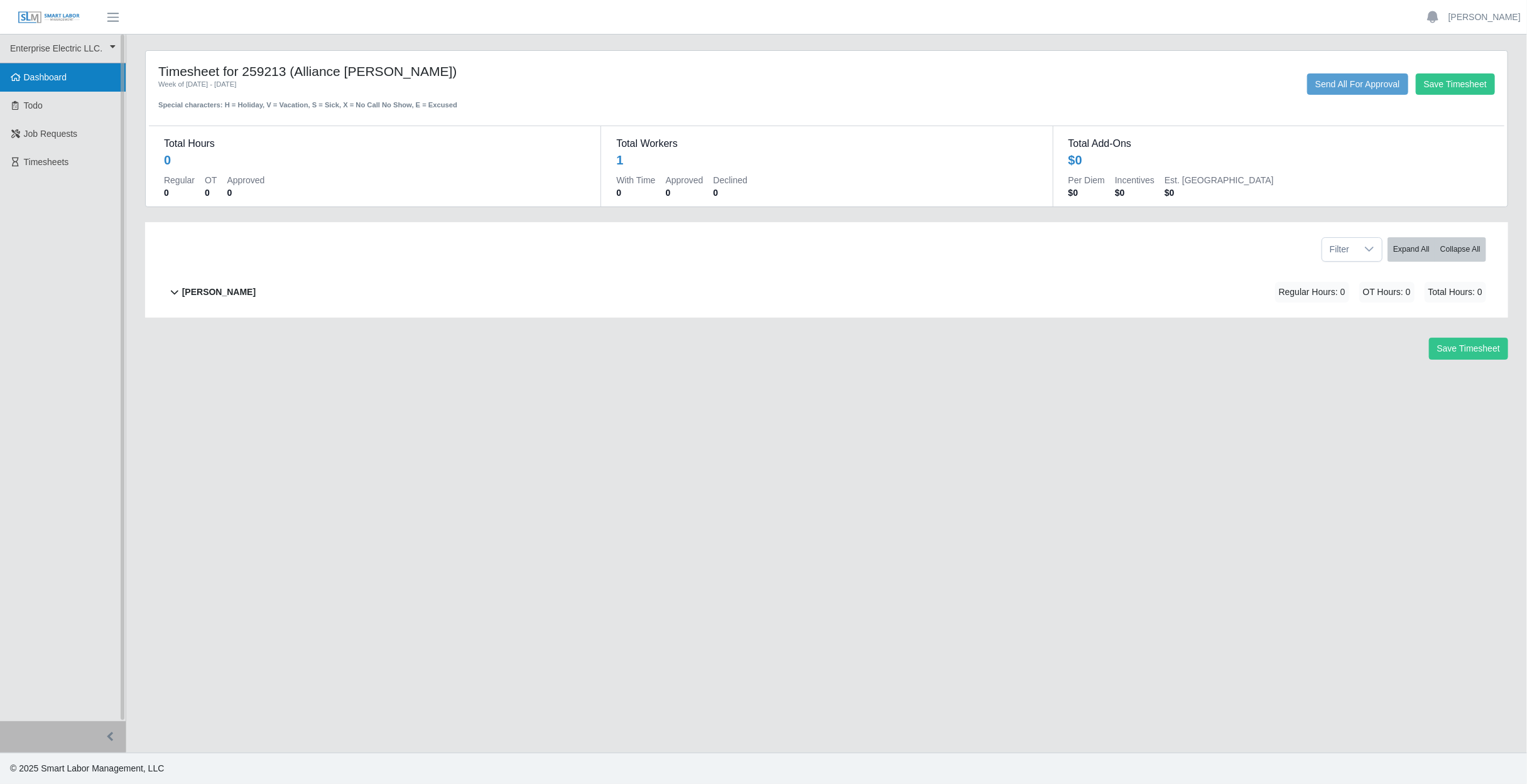
click at [49, 76] on span "Dashboard" at bounding box center [45, 77] width 43 height 10
